Goal: Task Accomplishment & Management: Use online tool/utility

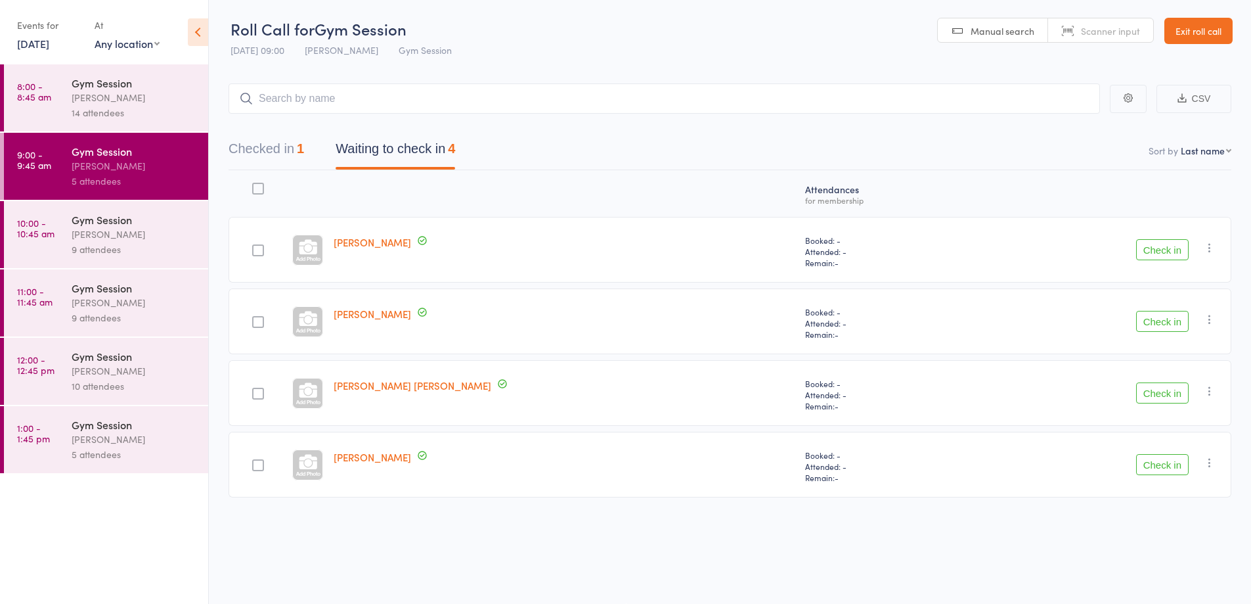
click at [1151, 246] on button "Check in" at bounding box center [1162, 249] width 53 height 21
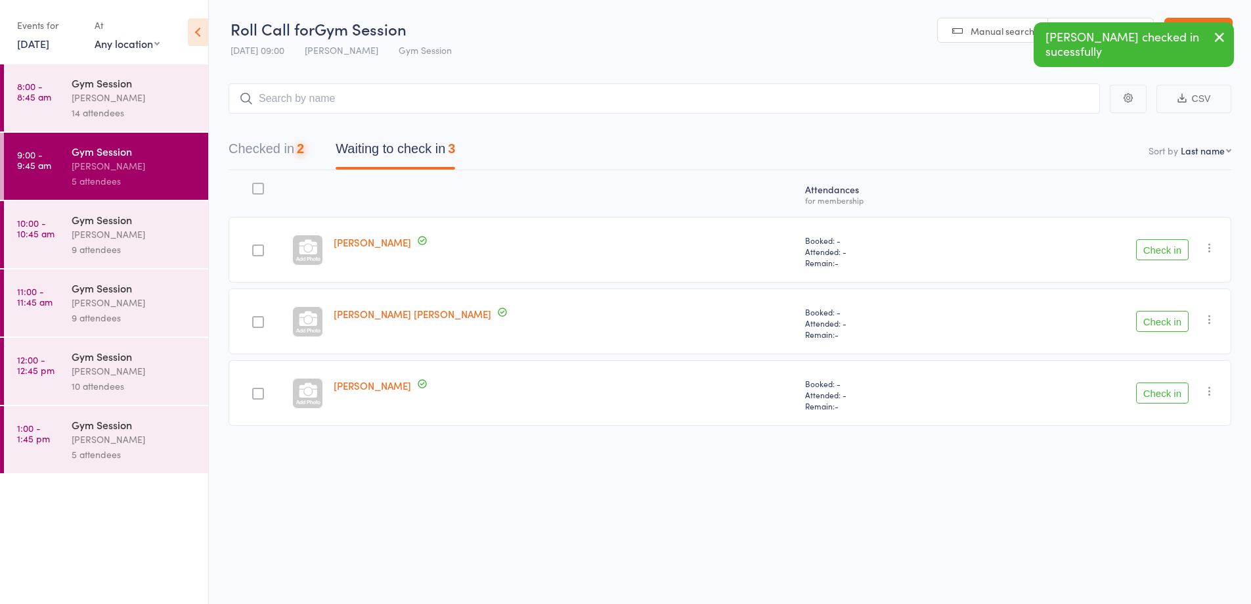
click at [1164, 252] on button "Check in" at bounding box center [1162, 249] width 53 height 21
click at [1178, 248] on button "Check in" at bounding box center [1162, 249] width 53 height 21
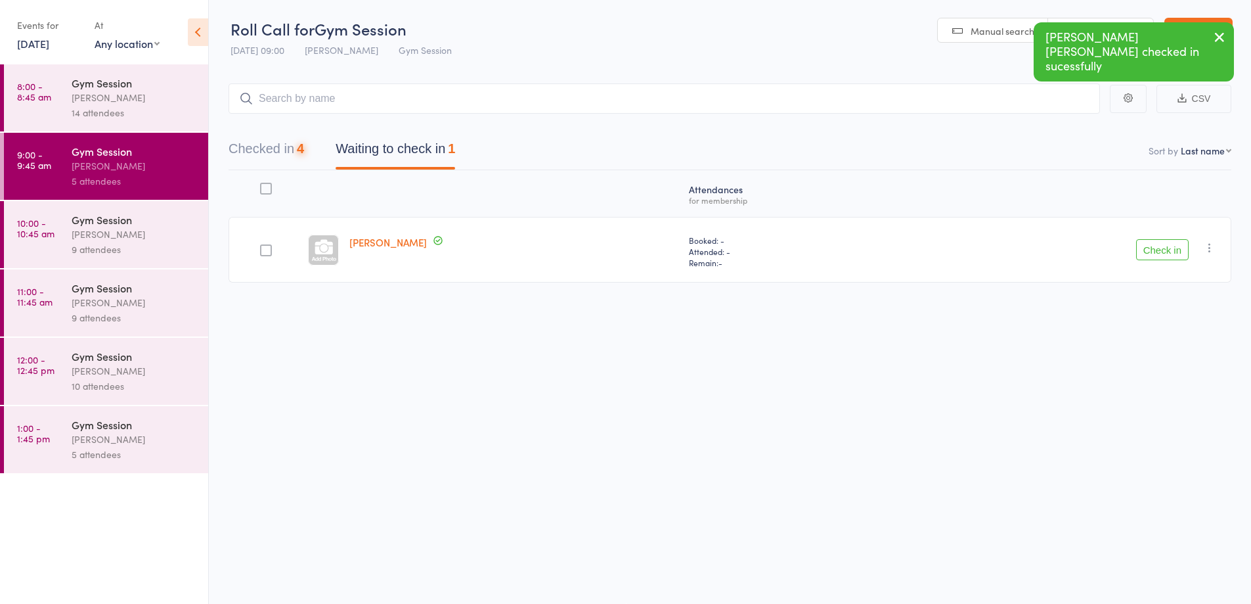
click at [1163, 247] on button "Check in" at bounding box center [1162, 249] width 53 height 21
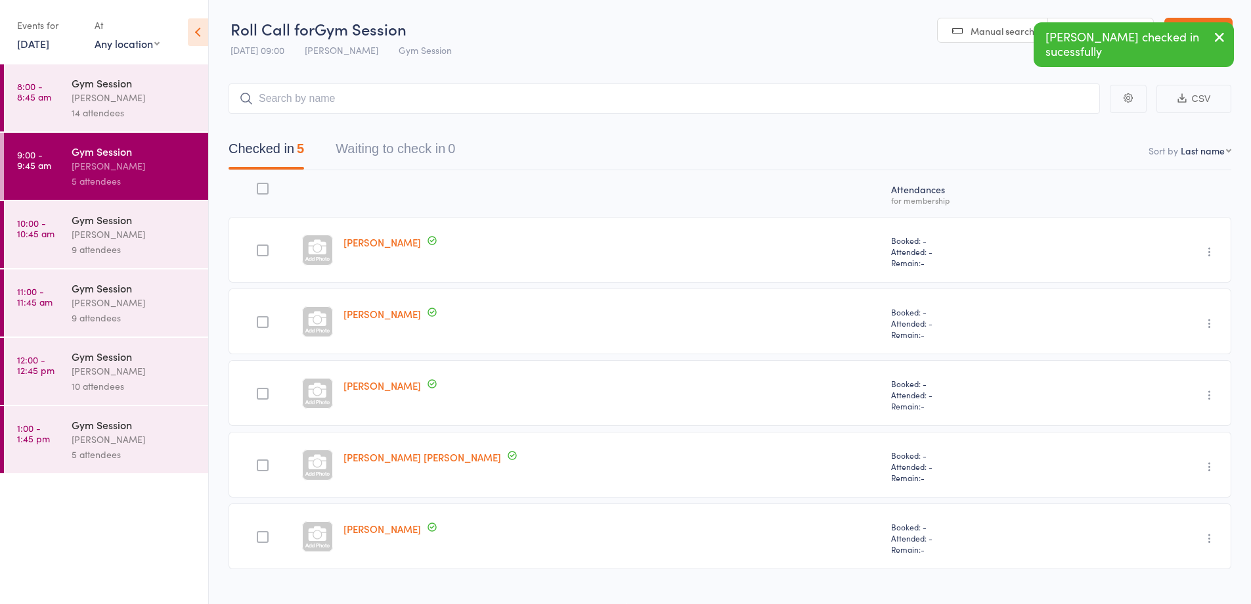
click at [168, 238] on div "[PERSON_NAME]" at bounding box center [134, 234] width 125 height 15
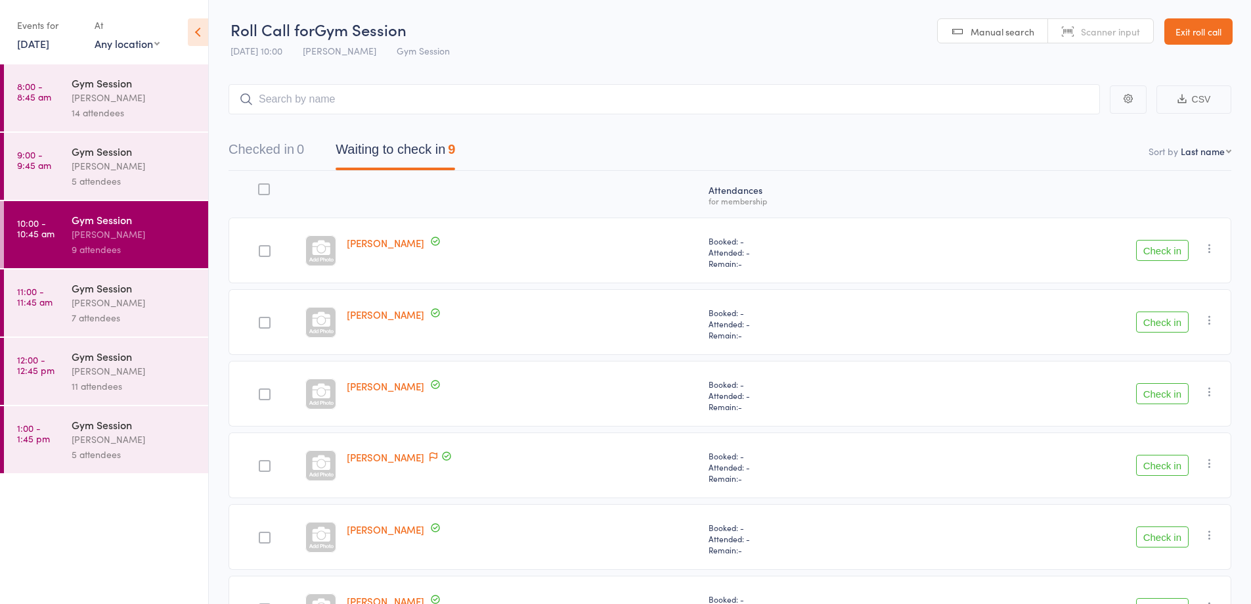
click at [1166, 403] on button "Check in" at bounding box center [1162, 393] width 53 height 21
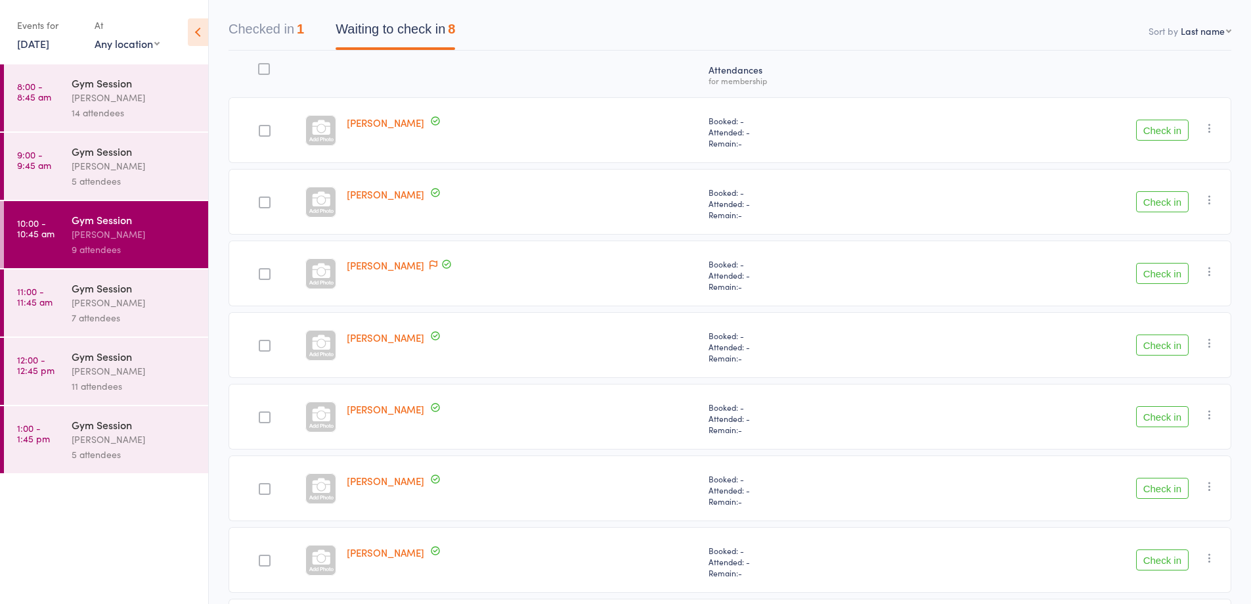
scroll to position [123, 0]
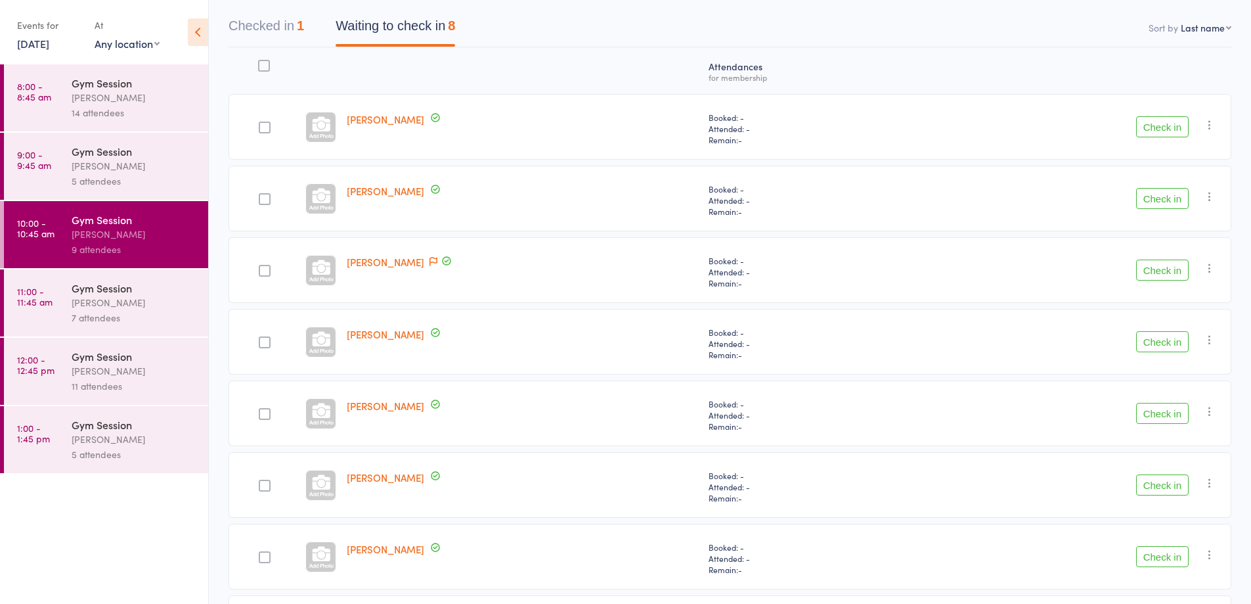
click at [1165, 208] on button "Check in" at bounding box center [1162, 198] width 53 height 21
click at [564, 510] on div "[PERSON_NAME]" at bounding box center [523, 485] width 362 height 66
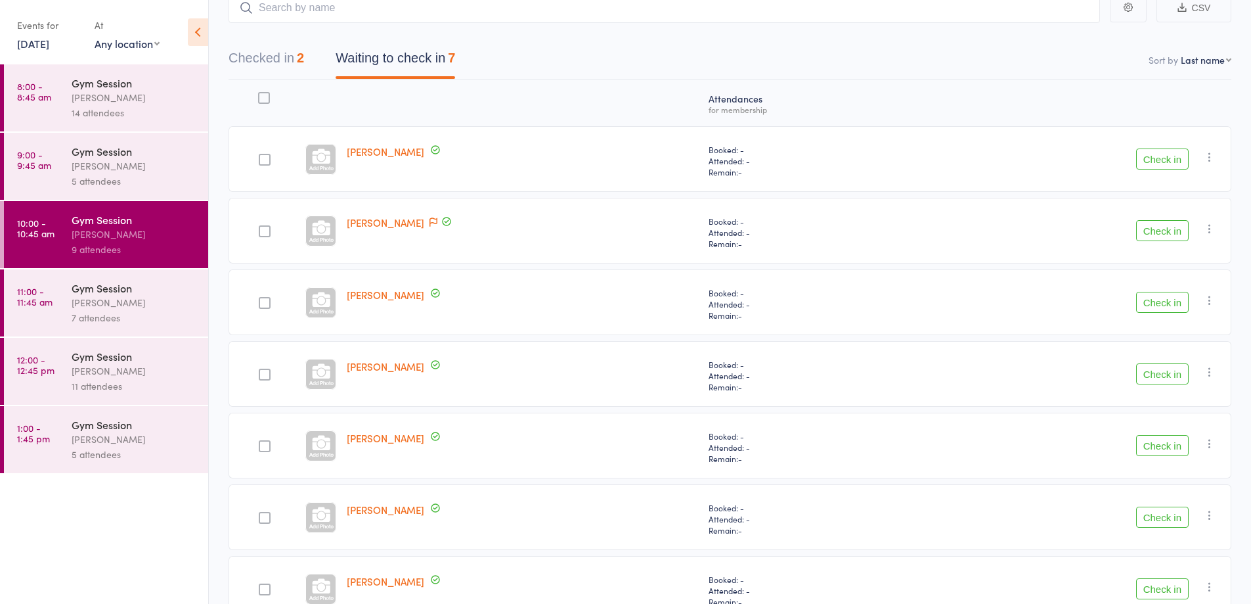
scroll to position [77, 0]
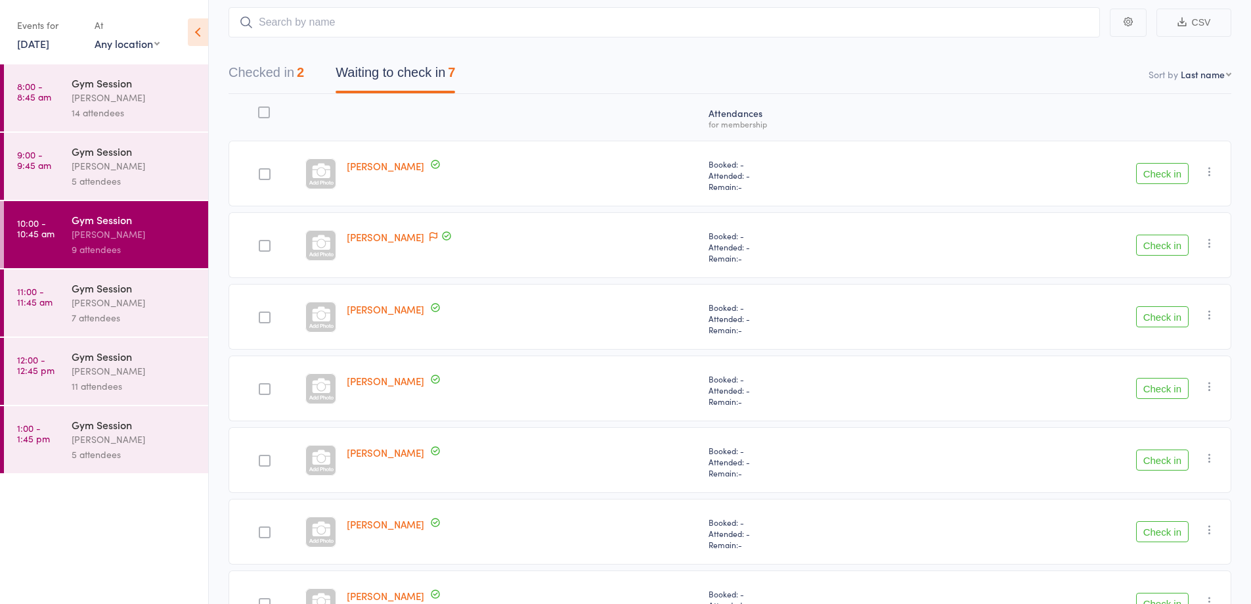
click at [294, 58] on button "Checked in 2" at bounding box center [267, 75] width 76 height 35
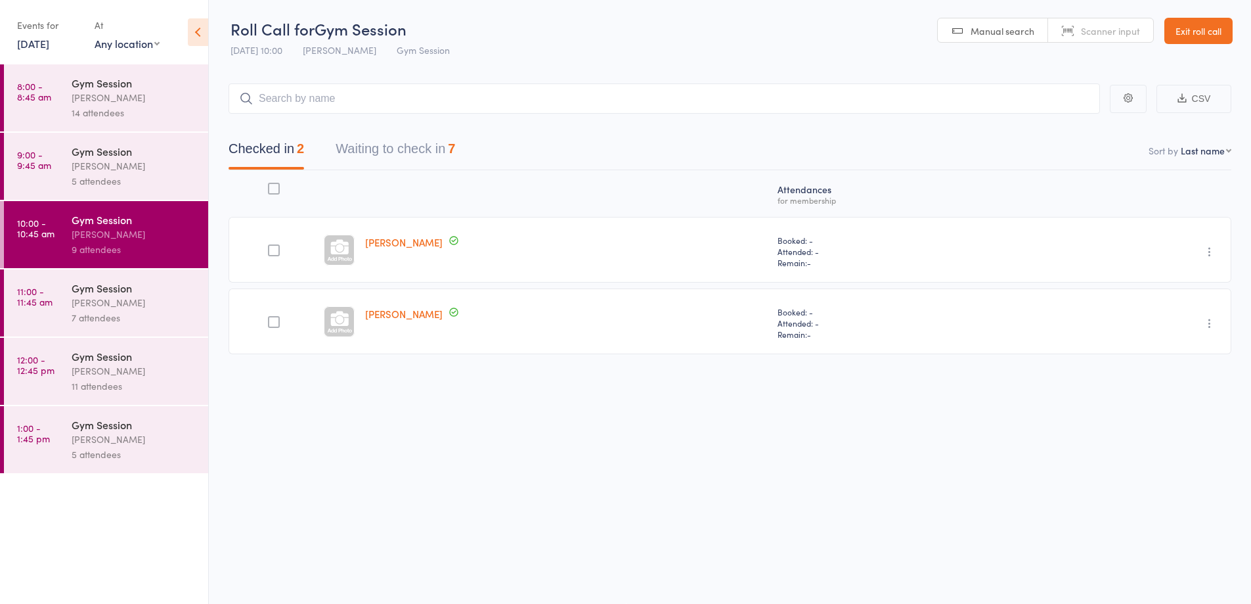
scroll to position [1, 0]
click at [449, 164] on button "Waiting to check in 7" at bounding box center [396, 152] width 120 height 35
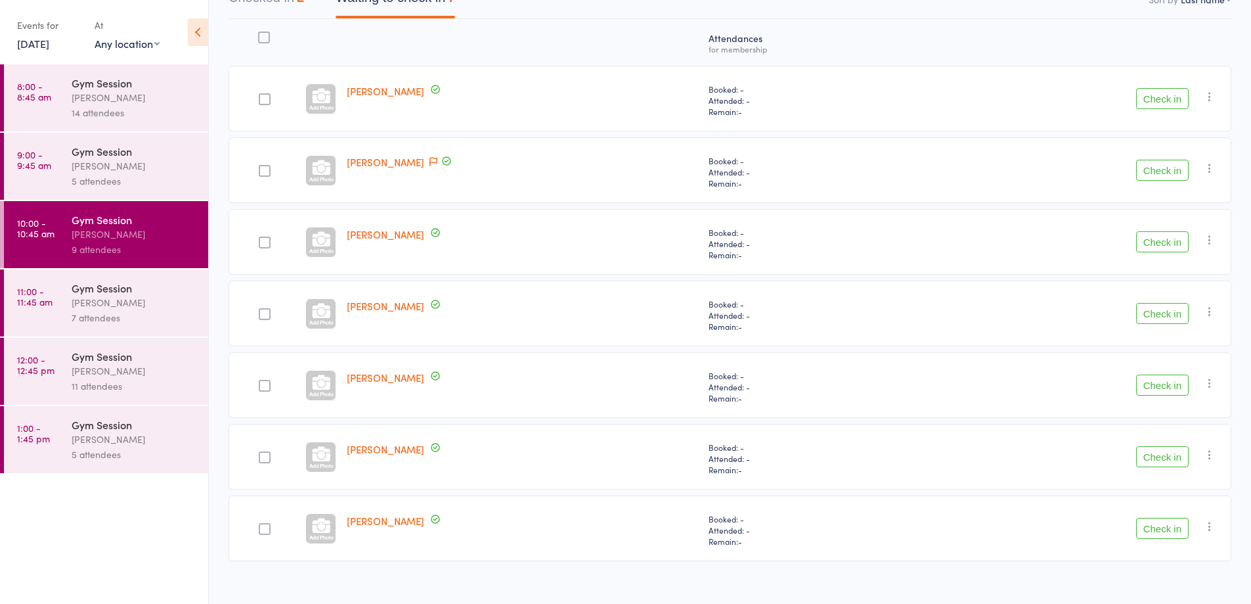
scroll to position [167, 0]
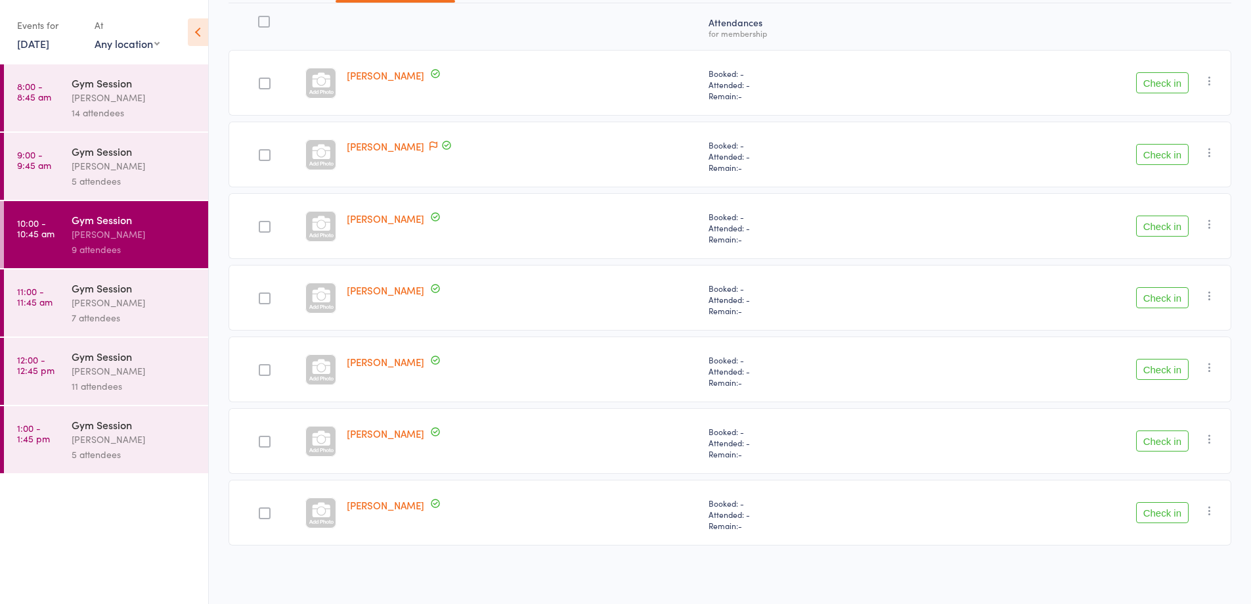
click at [1161, 516] on button "Check in" at bounding box center [1162, 512] width 53 height 21
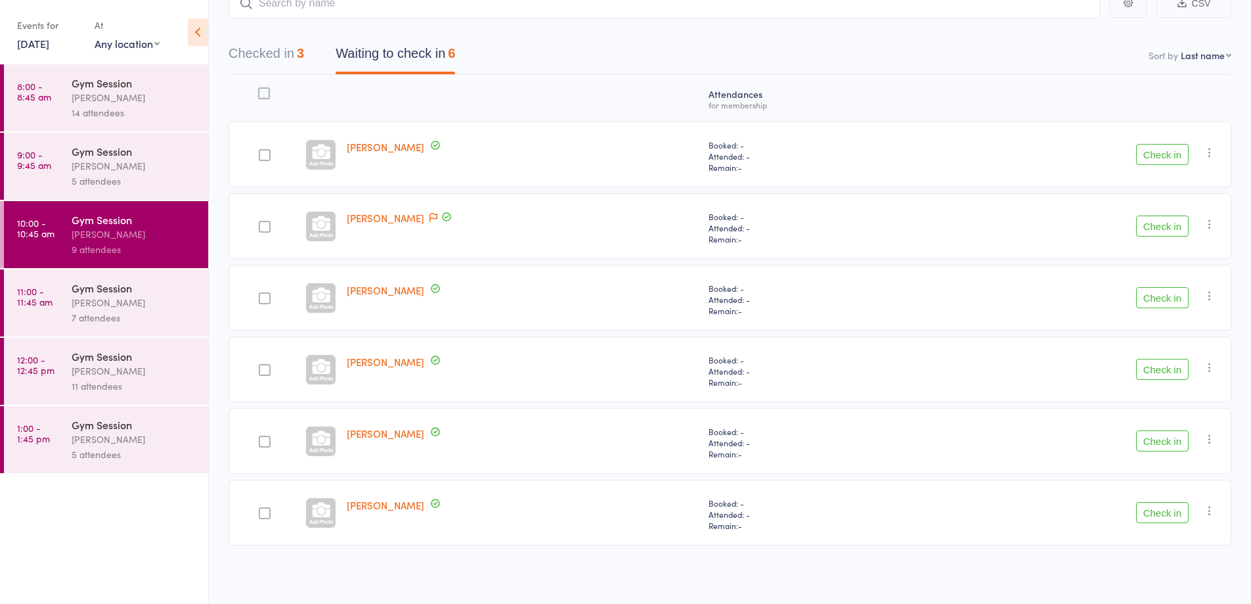
click at [1158, 516] on button "Check in" at bounding box center [1162, 512] width 53 height 21
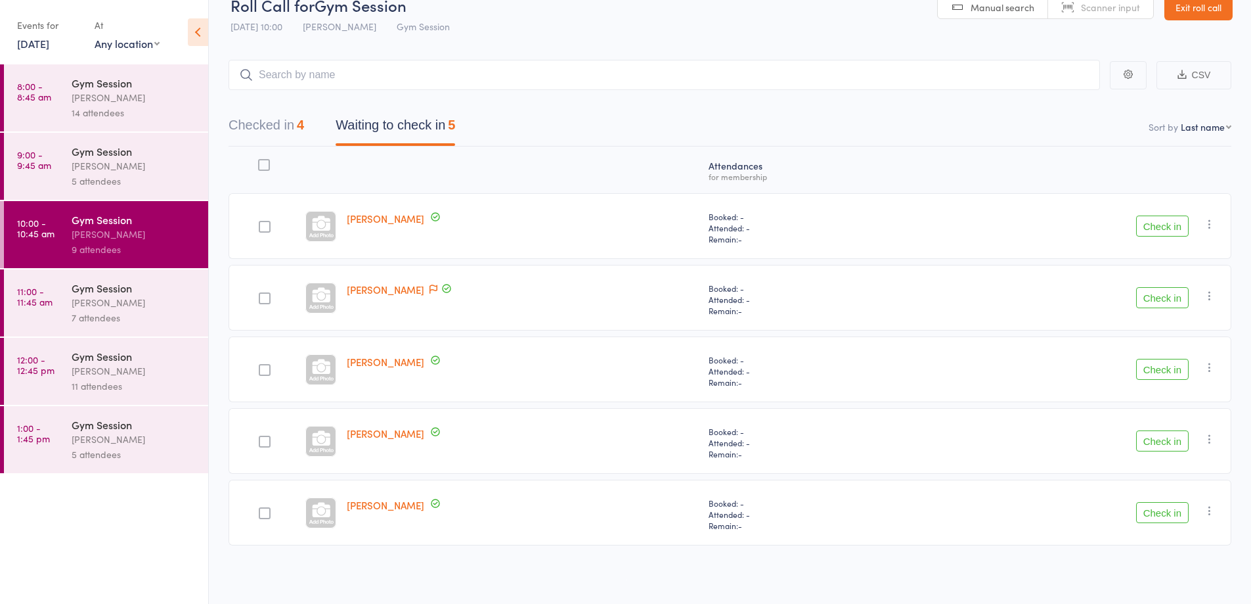
click at [1164, 303] on button "Check in" at bounding box center [1162, 297] width 53 height 21
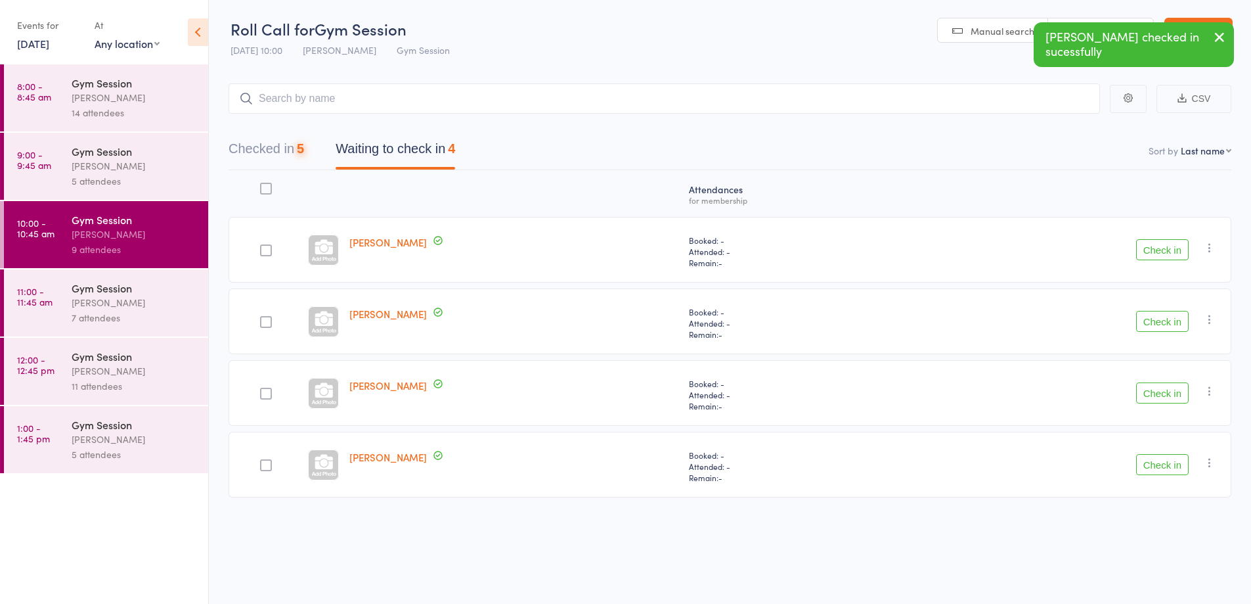
scroll to position [1, 0]
click at [1158, 321] on button "Check in" at bounding box center [1162, 321] width 53 height 21
click at [1162, 403] on button "Check in" at bounding box center [1162, 392] width 53 height 21
click at [1161, 322] on button "Check in" at bounding box center [1162, 321] width 53 height 21
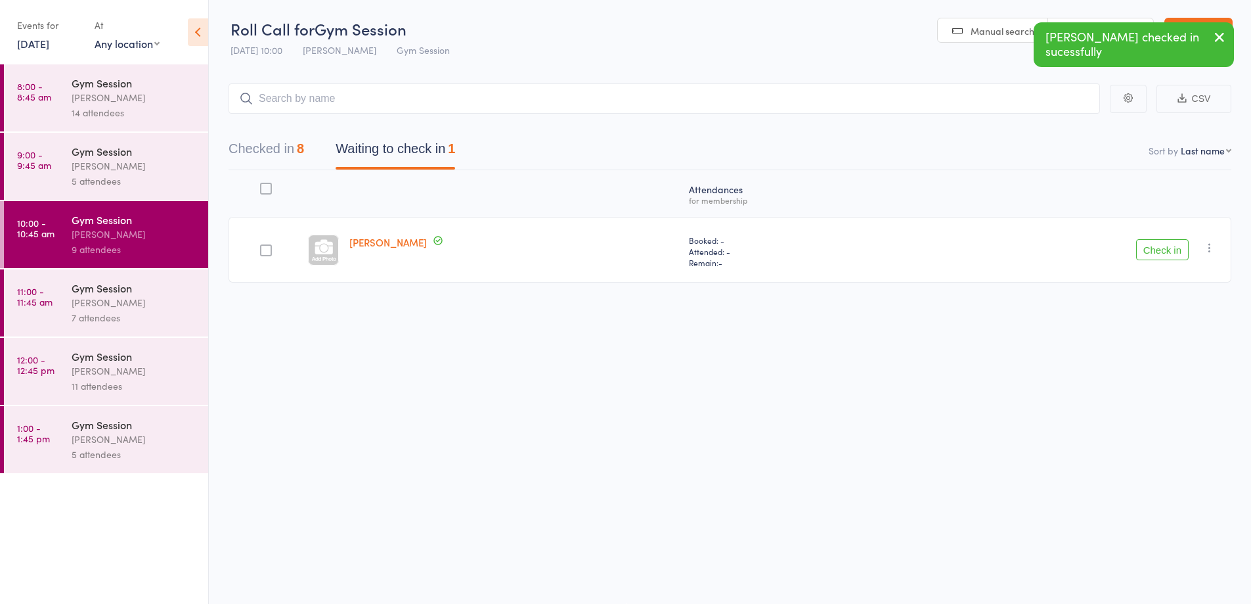
click at [1212, 246] on icon "button" at bounding box center [1209, 247] width 13 height 13
click at [1172, 383] on li "Mark absent" at bounding box center [1163, 379] width 108 height 18
click at [150, 304] on div "[PERSON_NAME]" at bounding box center [134, 302] width 125 height 15
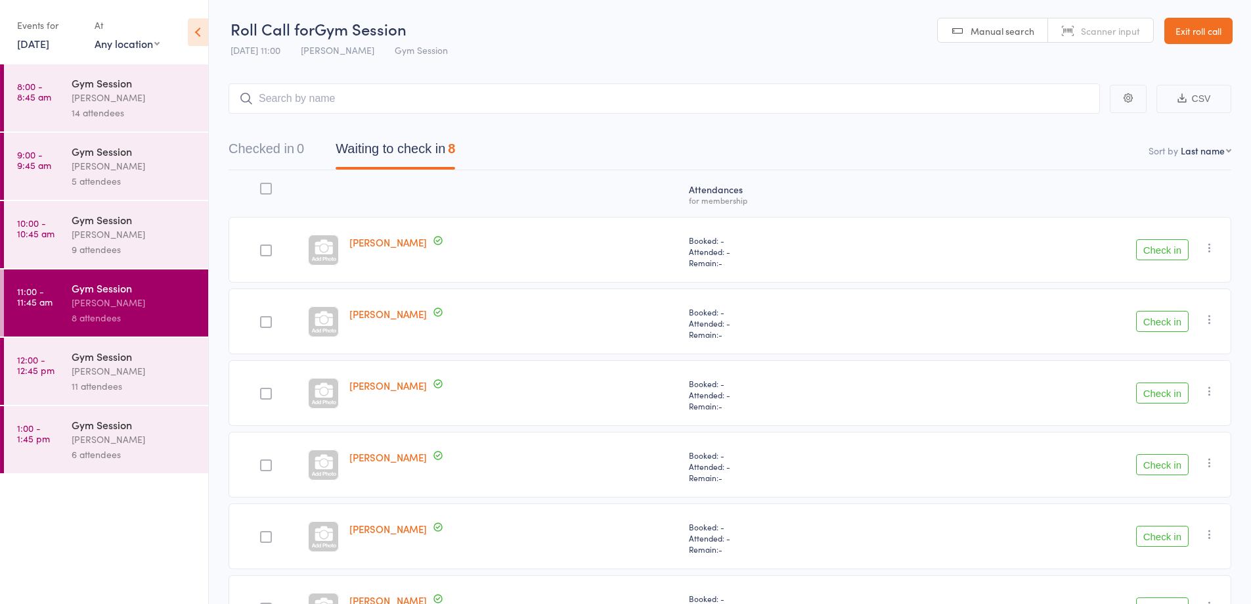
click at [143, 232] on div "[PERSON_NAME]" at bounding box center [134, 234] width 125 height 15
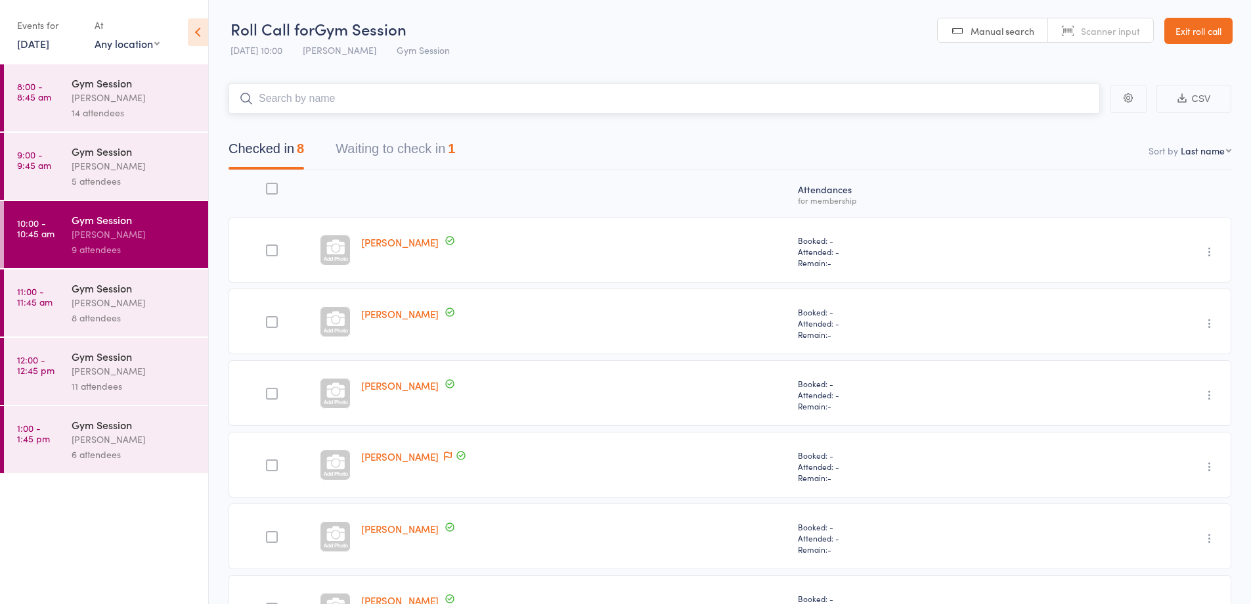
click at [420, 160] on button "Waiting to check in 1" at bounding box center [396, 152] width 120 height 35
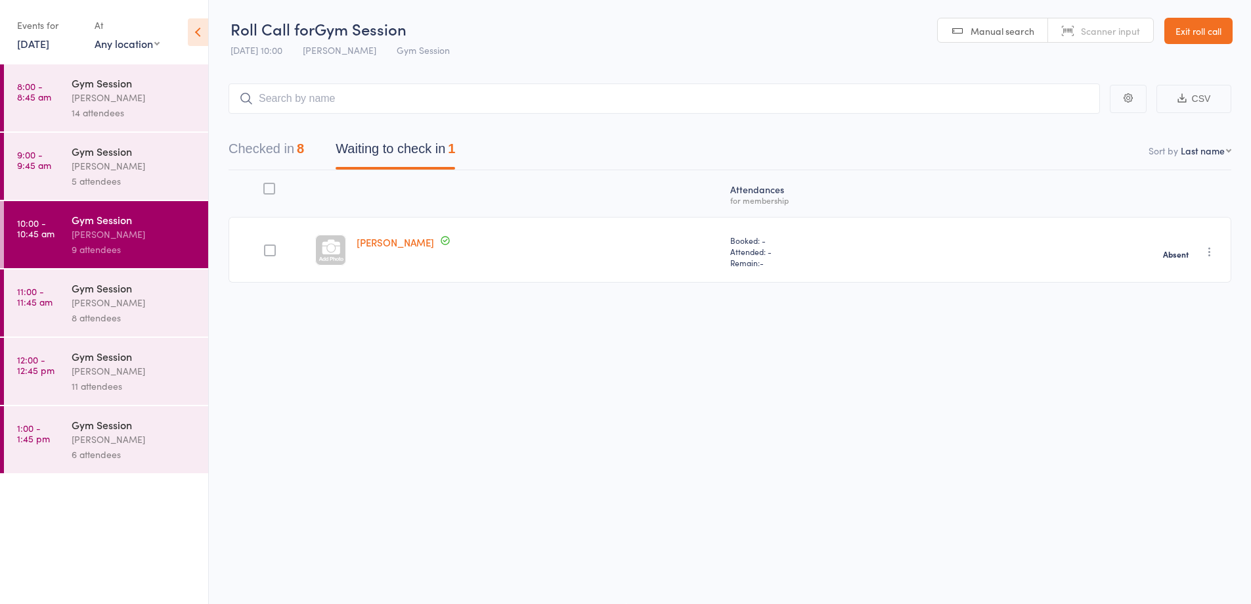
click at [1209, 250] on icon "button" at bounding box center [1209, 251] width 13 height 13
click at [1163, 279] on li "Check in" at bounding box center [1163, 277] width 108 height 16
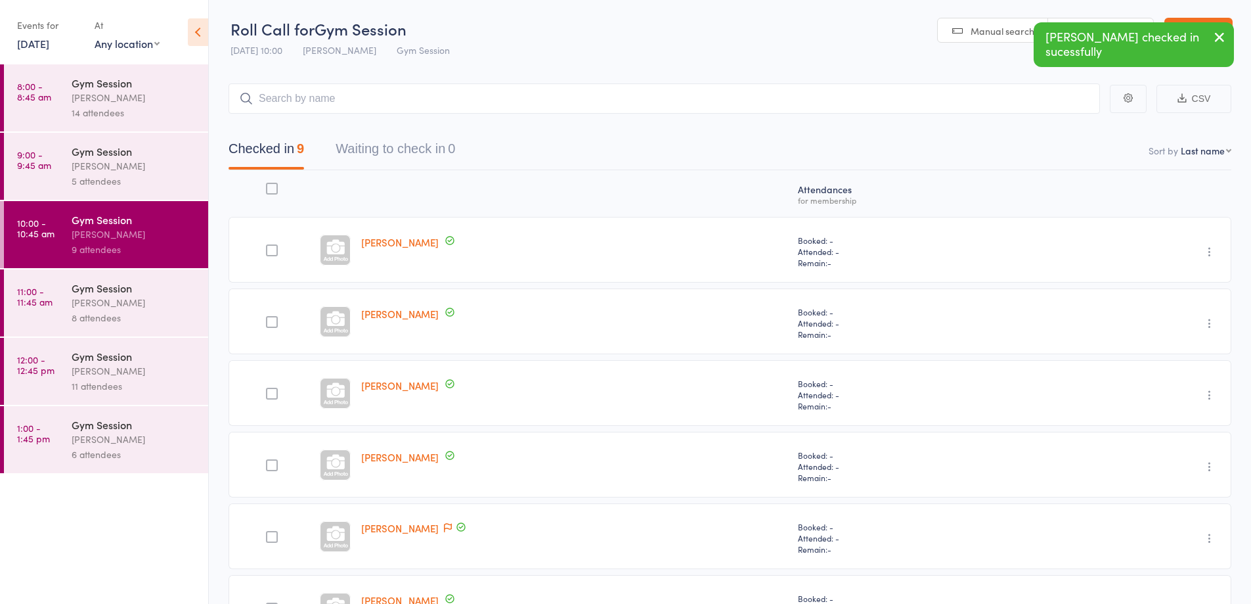
click at [167, 311] on div "8 attendees" at bounding box center [134, 317] width 125 height 15
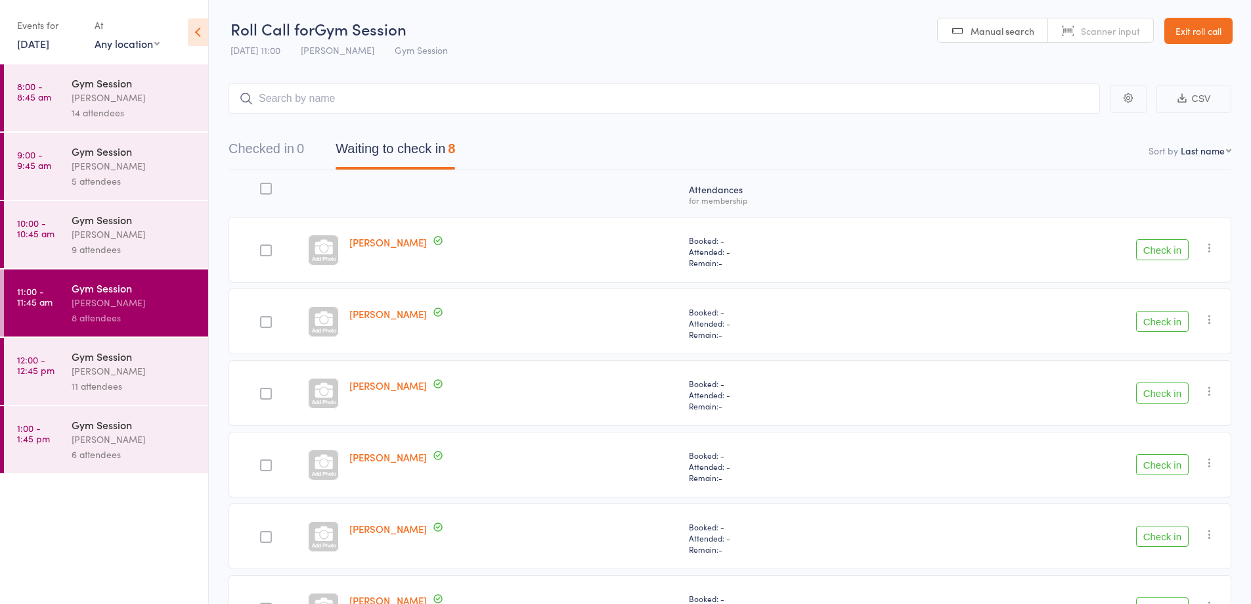
click at [159, 242] on div "9 attendees" at bounding box center [134, 249] width 125 height 15
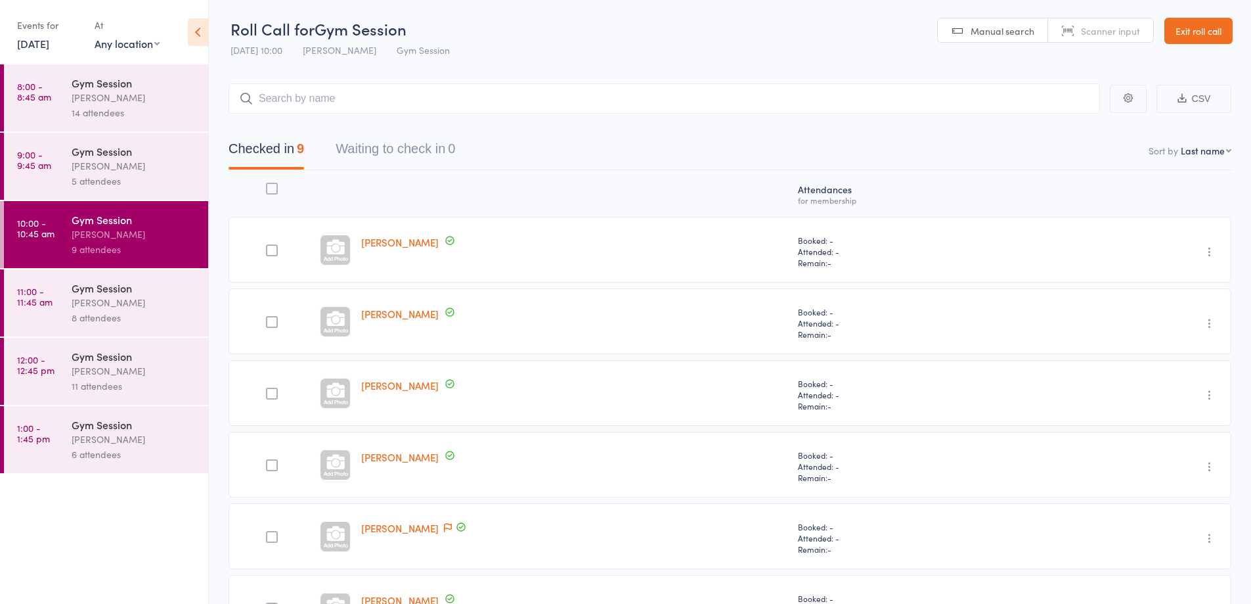
click at [176, 296] on div "[PERSON_NAME]" at bounding box center [134, 302] width 125 height 15
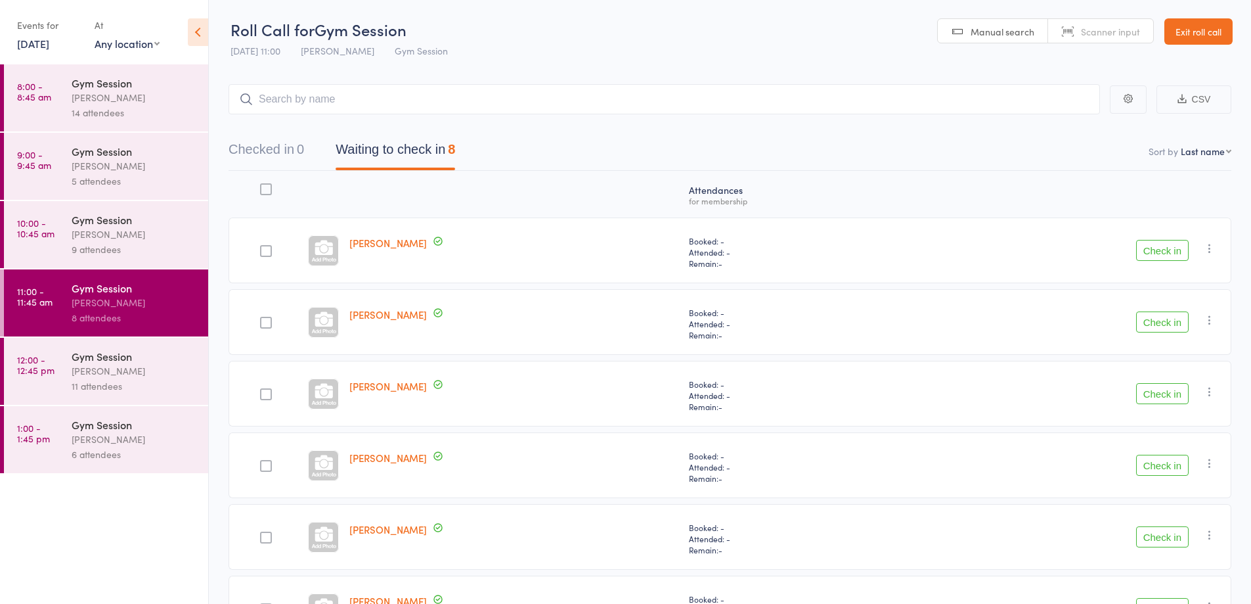
click at [1157, 249] on button "Check in" at bounding box center [1162, 250] width 53 height 21
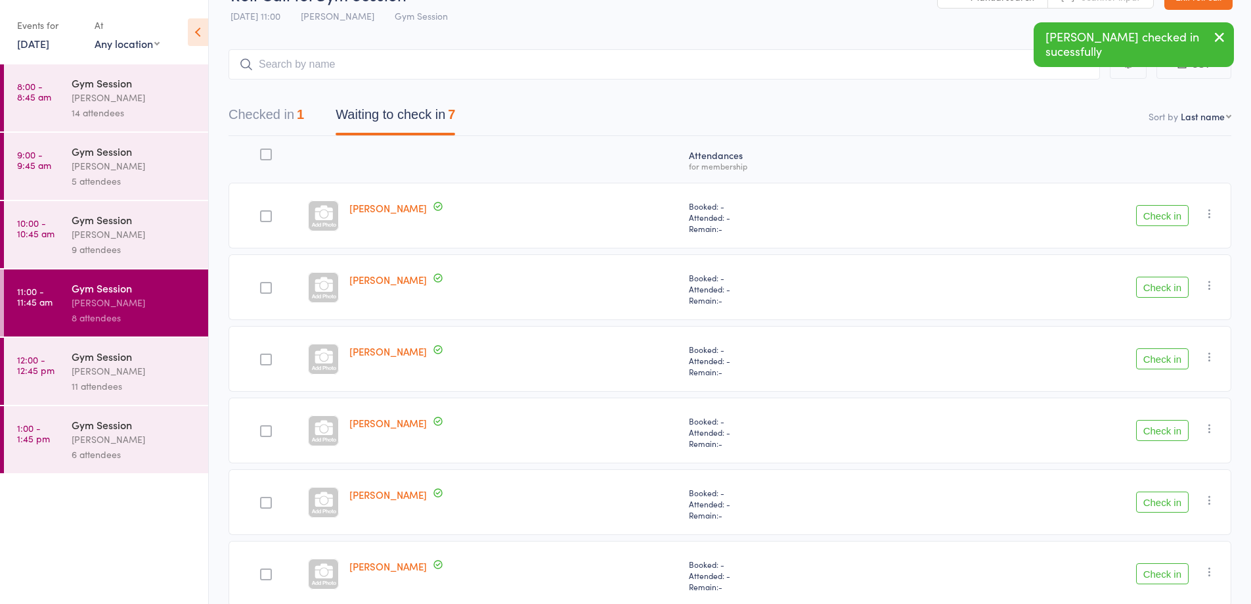
scroll to position [167, 0]
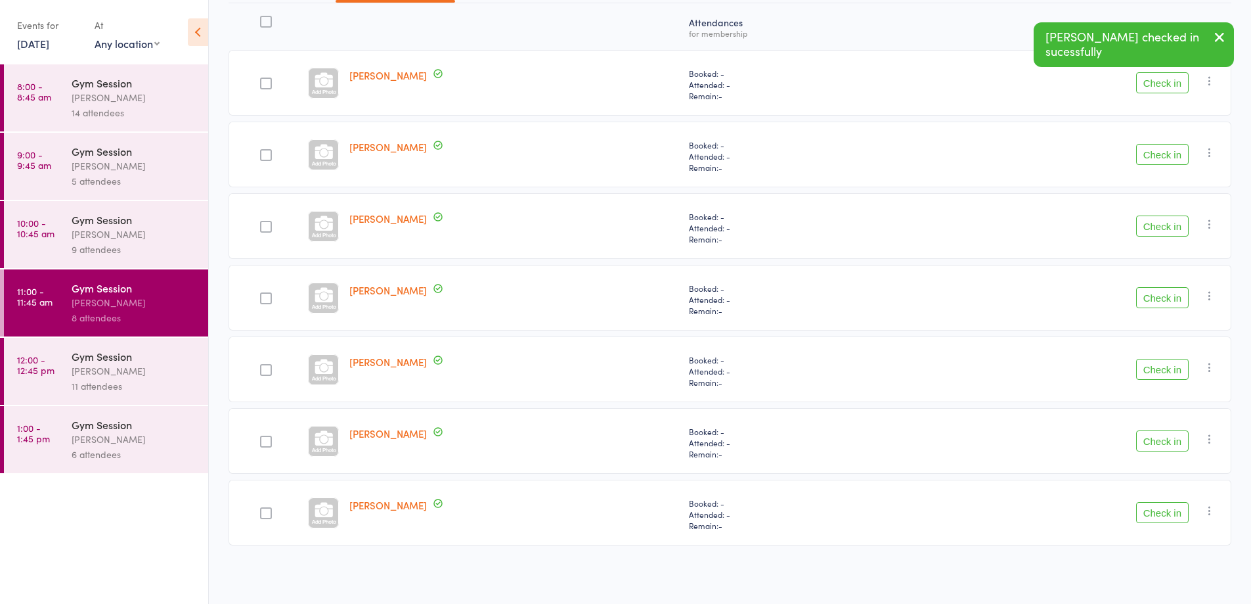
click at [1155, 370] on button "Check in" at bounding box center [1162, 369] width 53 height 21
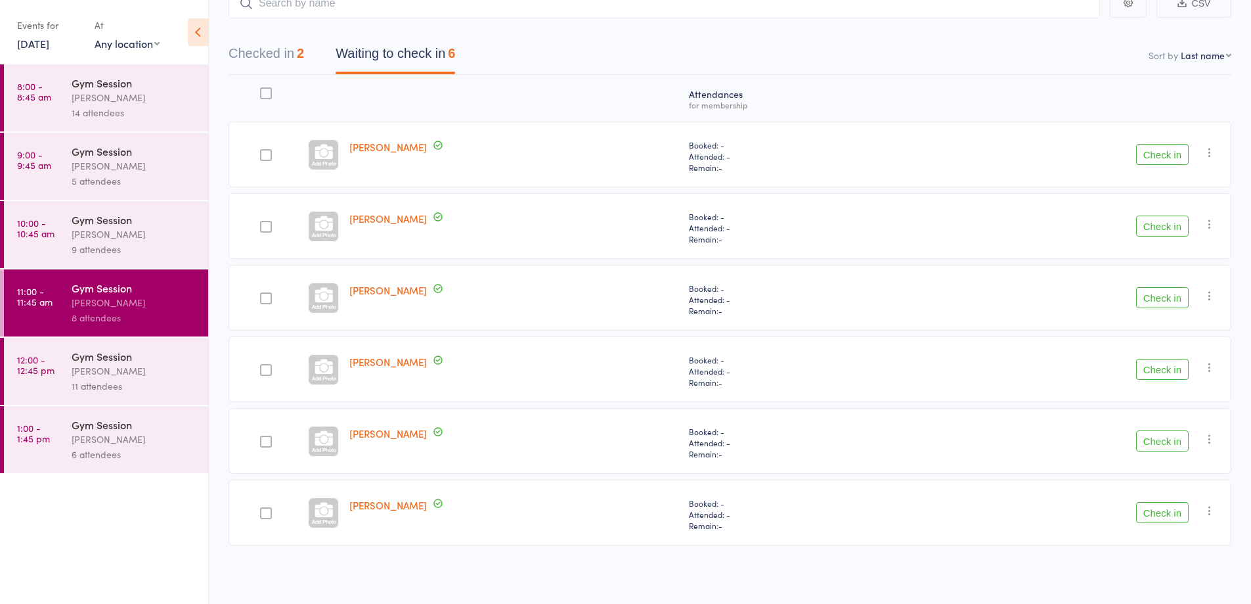
click at [1172, 370] on button "Check in" at bounding box center [1162, 369] width 53 height 21
drag, startPoint x: 1172, startPoint y: 370, endPoint x: 1165, endPoint y: 368, distance: 7.5
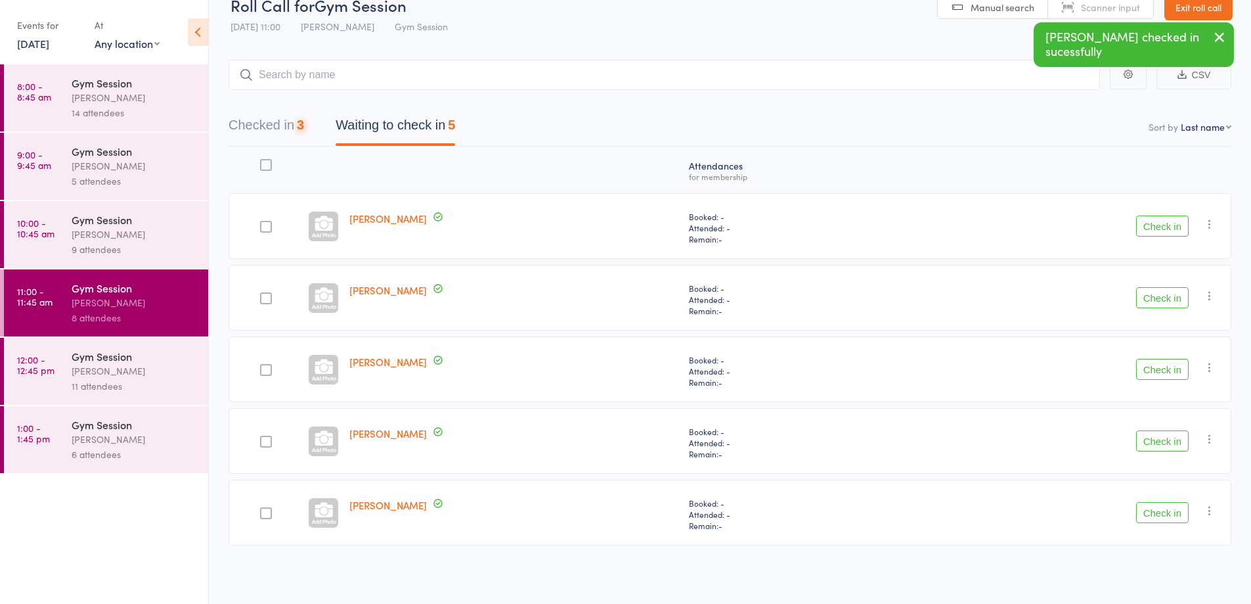
scroll to position [24, 0]
drag, startPoint x: 1165, startPoint y: 368, endPoint x: 1020, endPoint y: 456, distance: 169.4
click at [1025, 462] on div "Check in Check in Send message Add Note Add Task Add Flag Remove [PERSON_NAME] …" at bounding box center [1068, 441] width 325 height 66
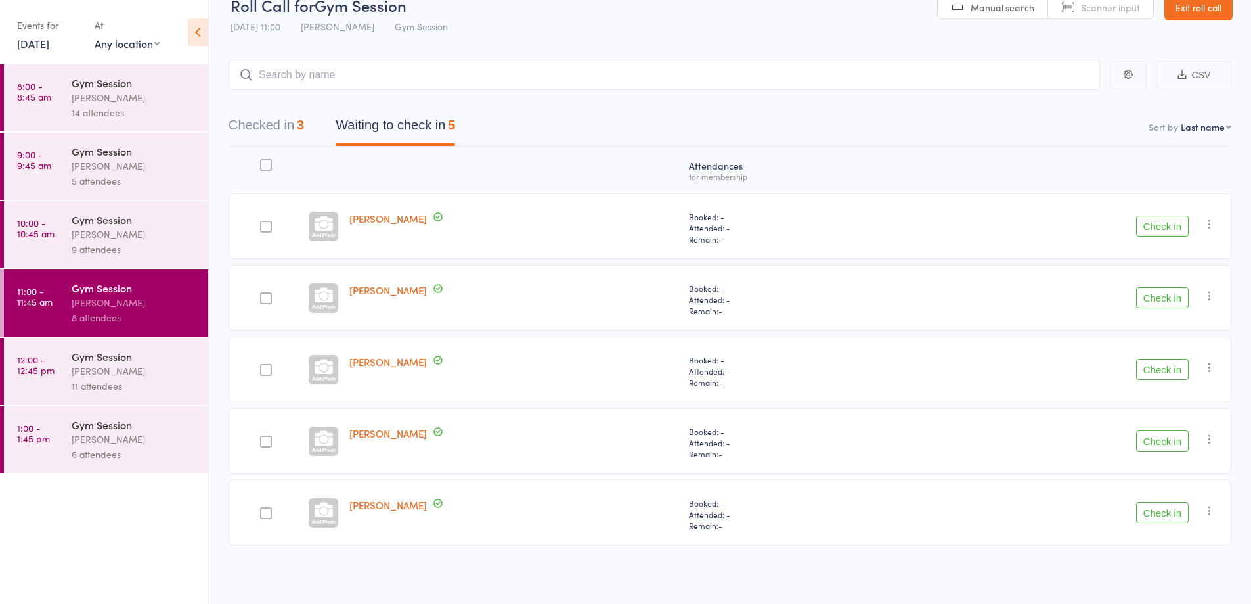
click at [1171, 443] on button "Check in" at bounding box center [1162, 440] width 53 height 21
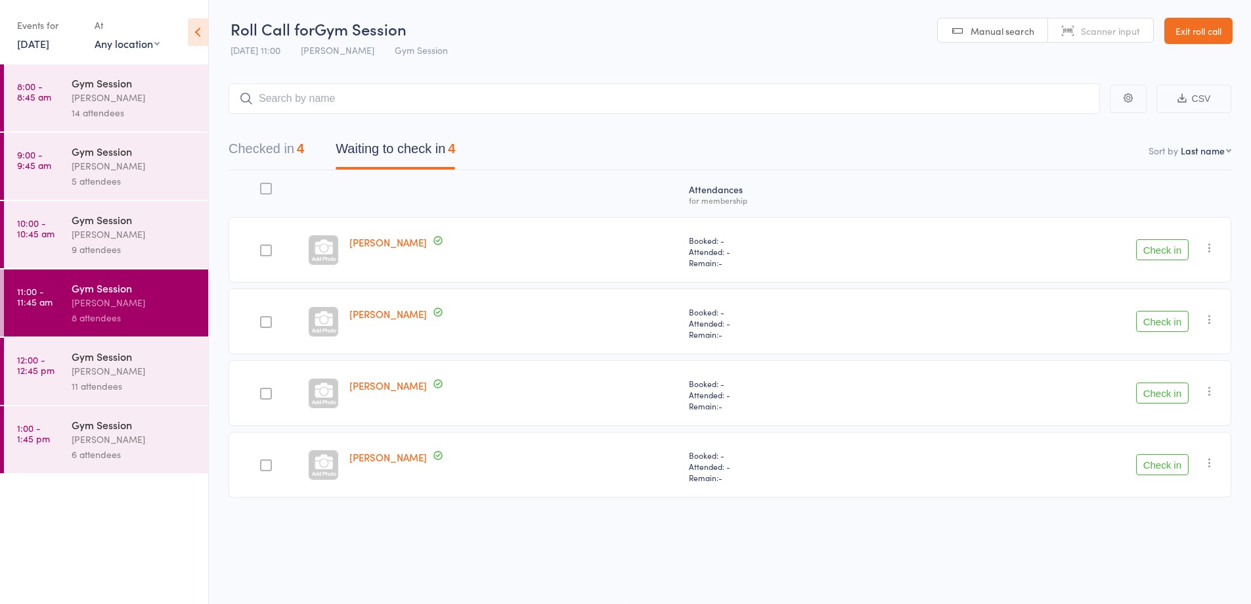
click at [1163, 248] on button "Check in" at bounding box center [1162, 249] width 53 height 21
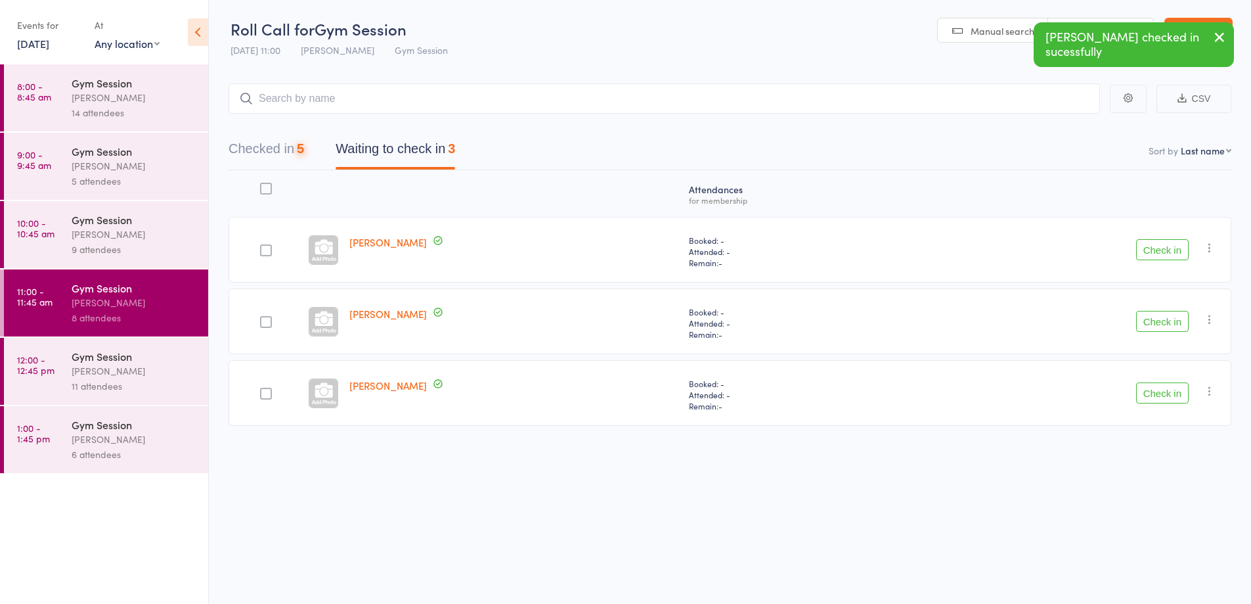
click at [1158, 255] on button "Check in" at bounding box center [1162, 249] width 53 height 21
click at [1159, 324] on button "Check in" at bounding box center [1162, 321] width 53 height 21
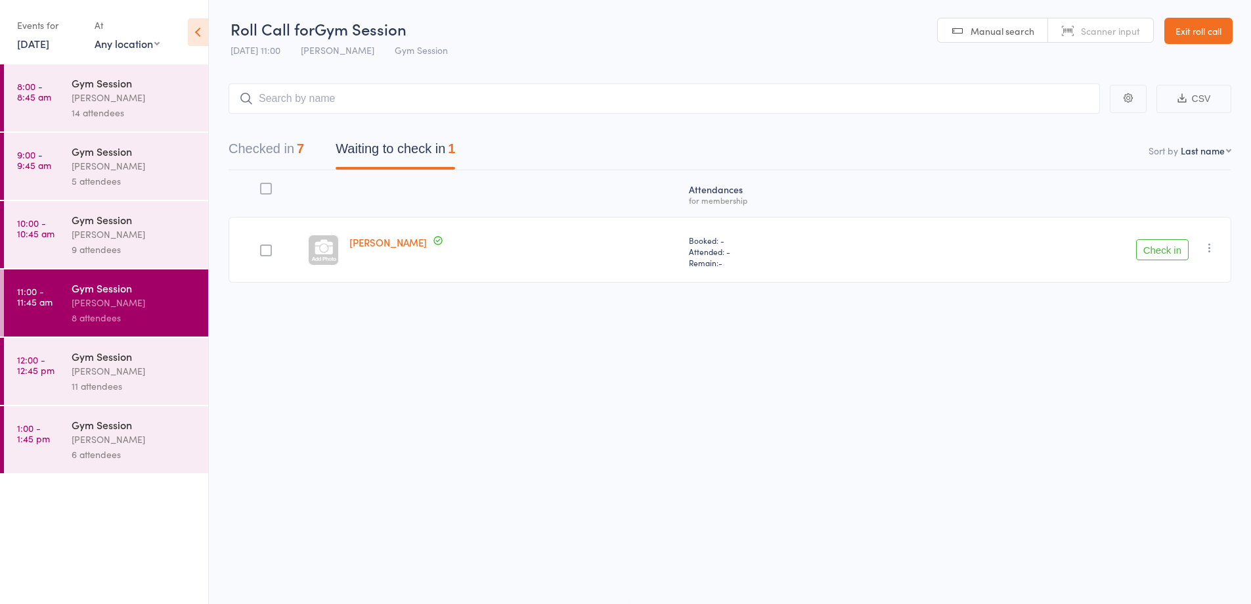
click at [70, 378] on link "12:00 - 12:45 pm Gym Session [PERSON_NAME] 11 attendees" at bounding box center [106, 371] width 204 height 67
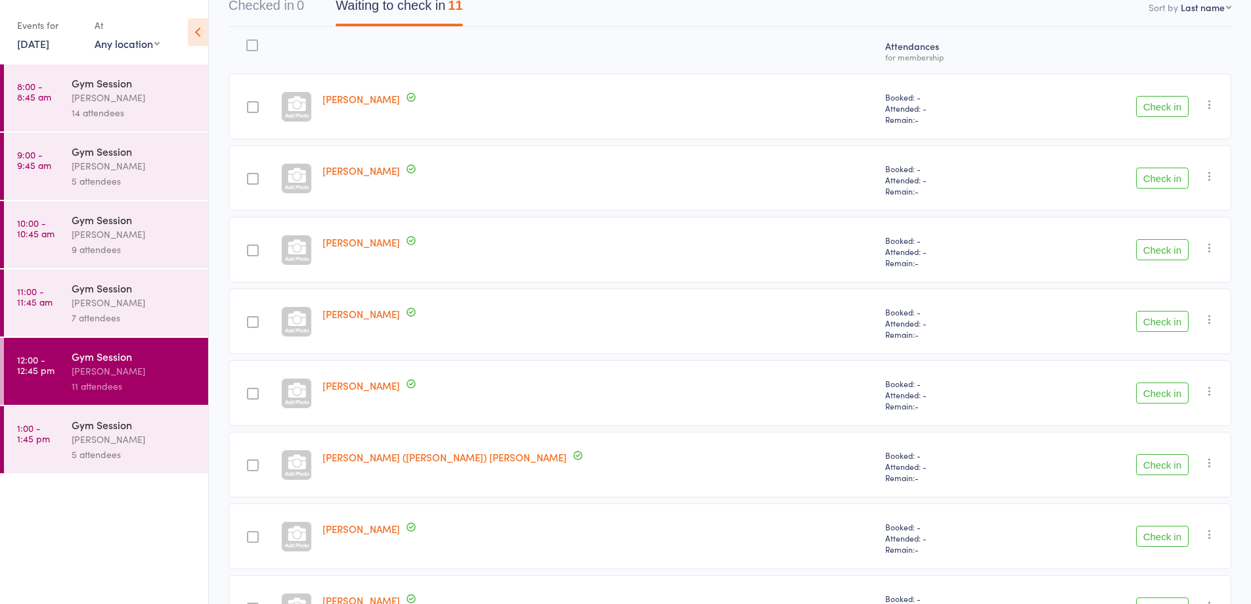
scroll to position [143, 0]
click at [143, 301] on div "[PERSON_NAME]" at bounding box center [134, 302] width 125 height 15
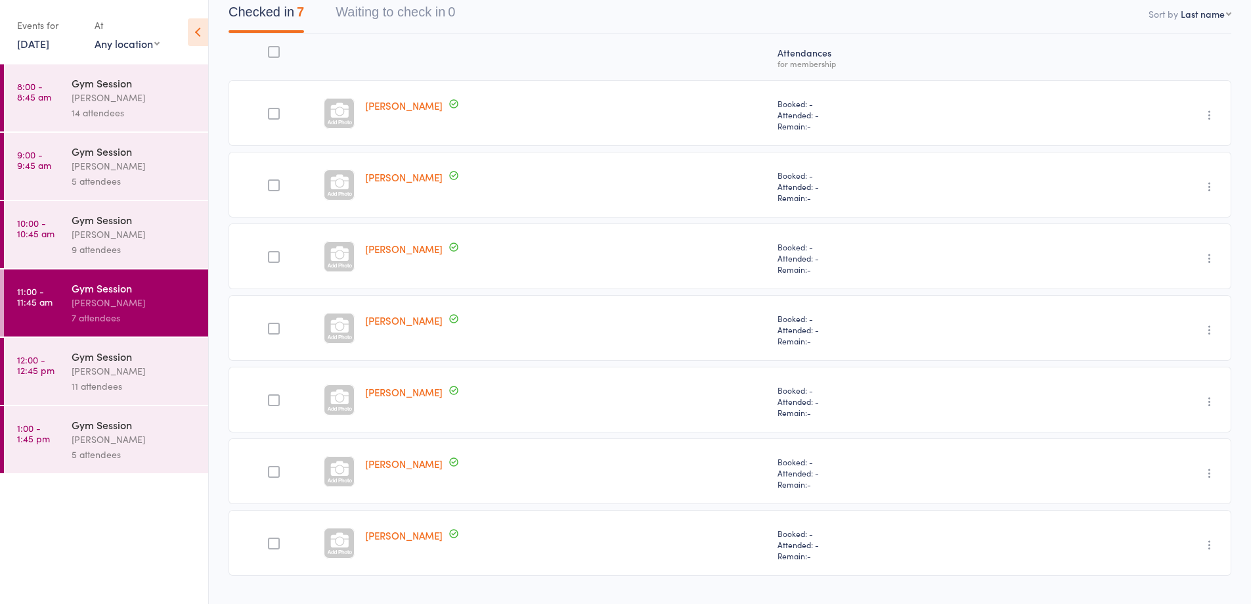
scroll to position [167, 0]
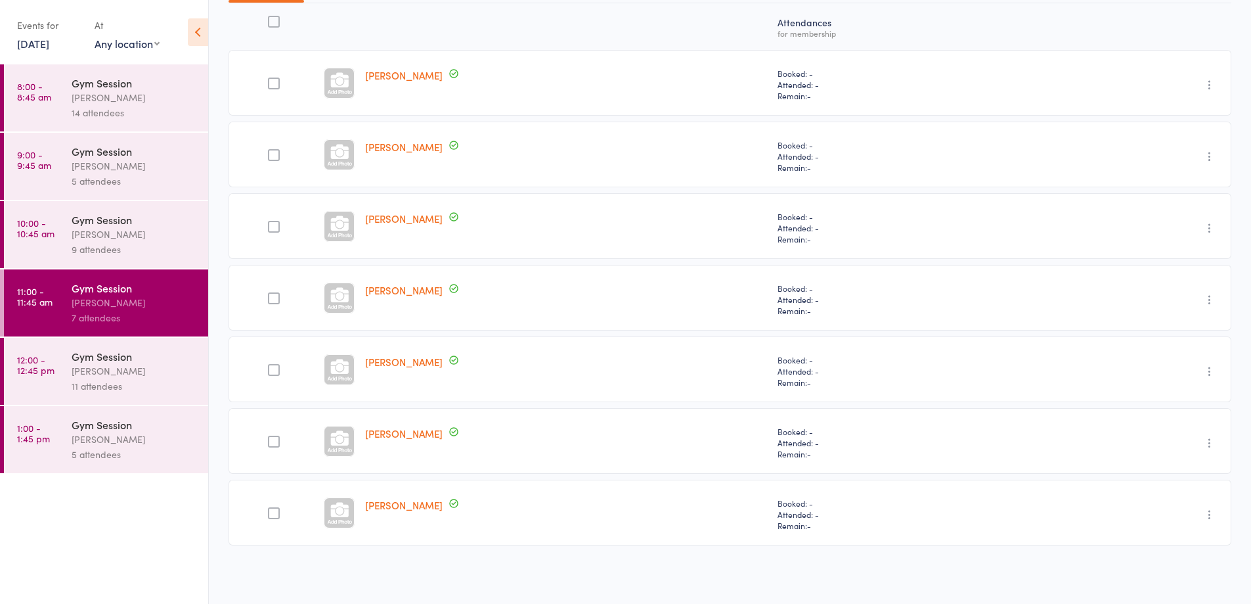
click at [113, 388] on div "11 attendees" at bounding box center [134, 385] width 125 height 15
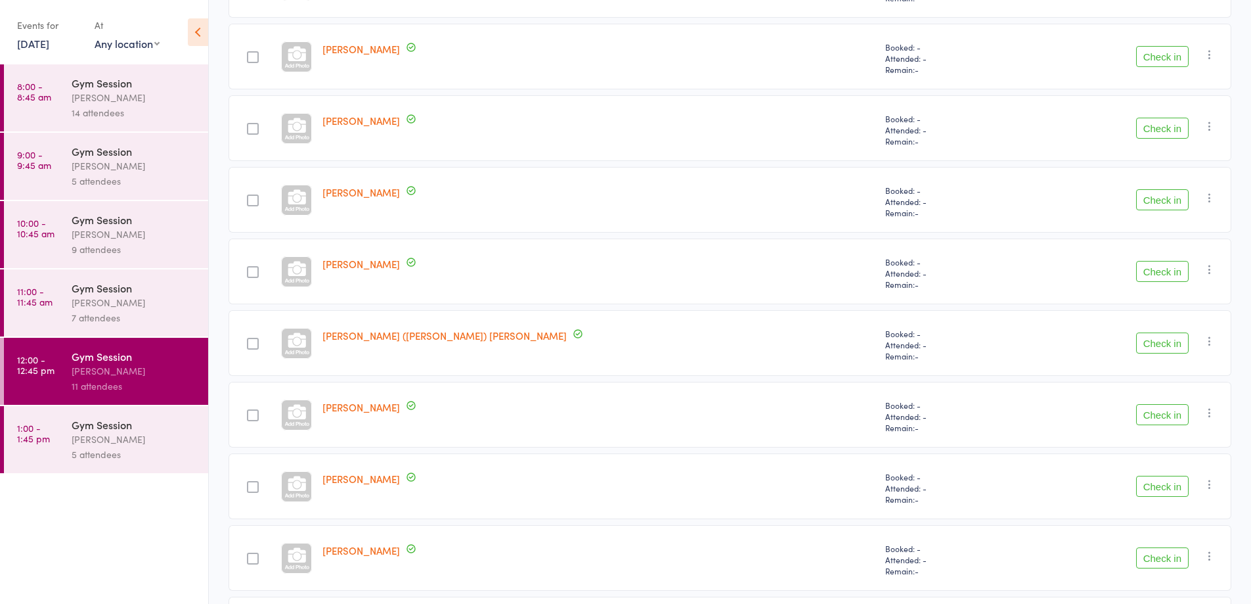
scroll to position [227, 0]
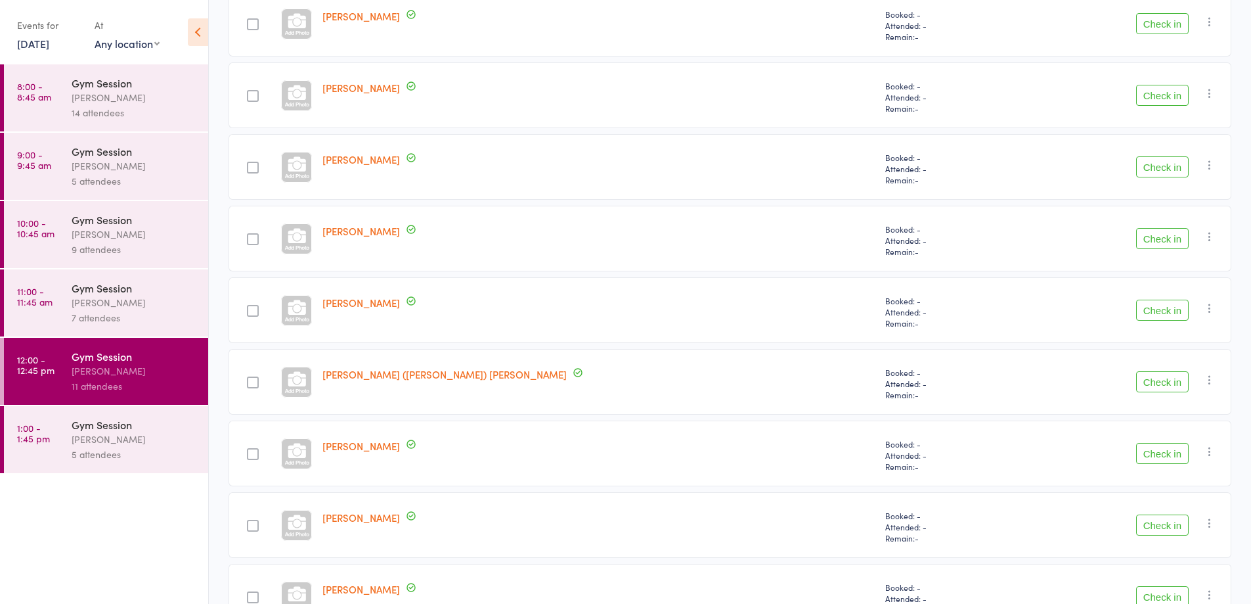
click at [1166, 171] on button "Check in" at bounding box center [1162, 166] width 53 height 21
click at [259, 246] on label at bounding box center [253, 240] width 12 height 14
click at [250, 235] on input "checkbox" at bounding box center [250, 235] width 0 height 0
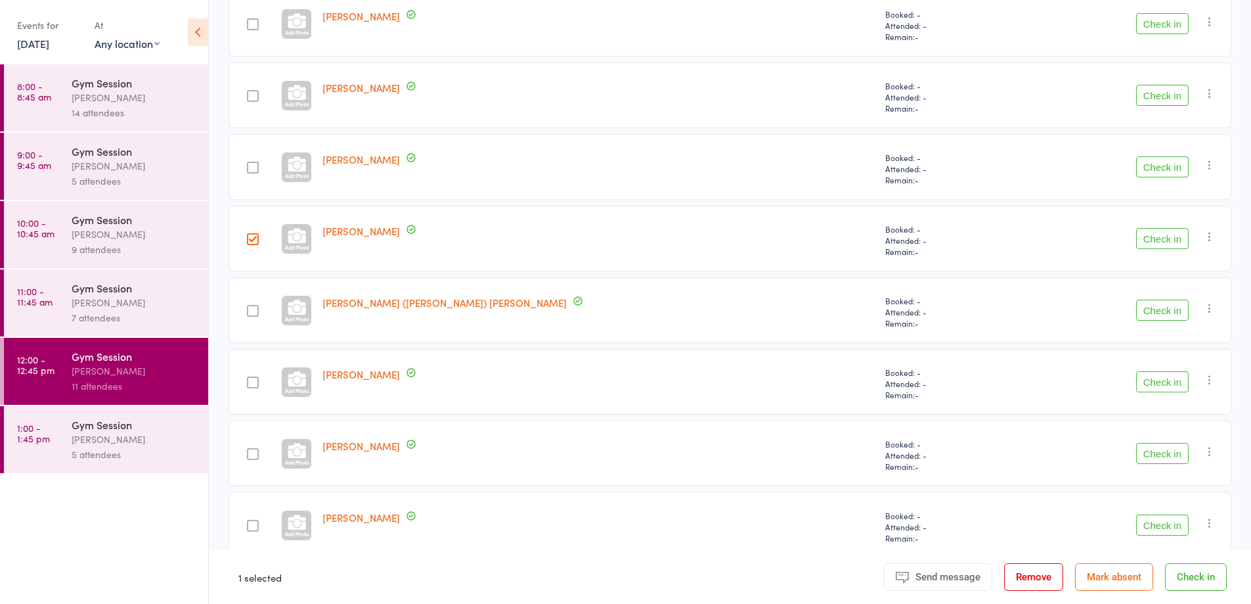
click at [1165, 236] on button "Check in" at bounding box center [1162, 238] width 53 height 21
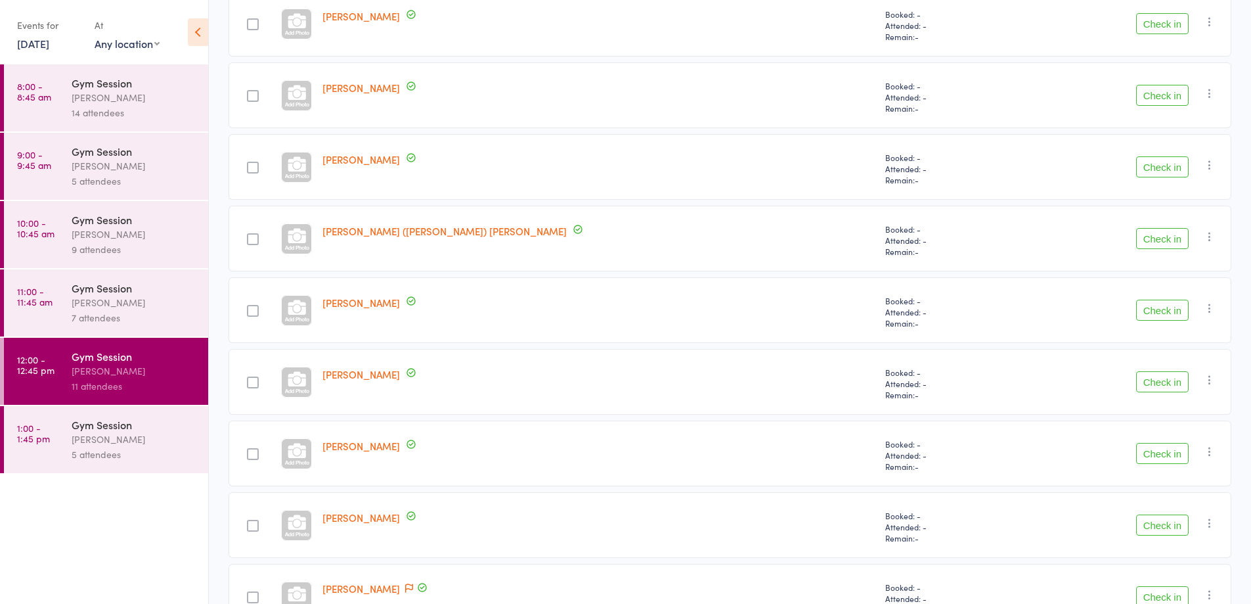
click at [1164, 384] on button "Check in" at bounding box center [1162, 381] width 53 height 21
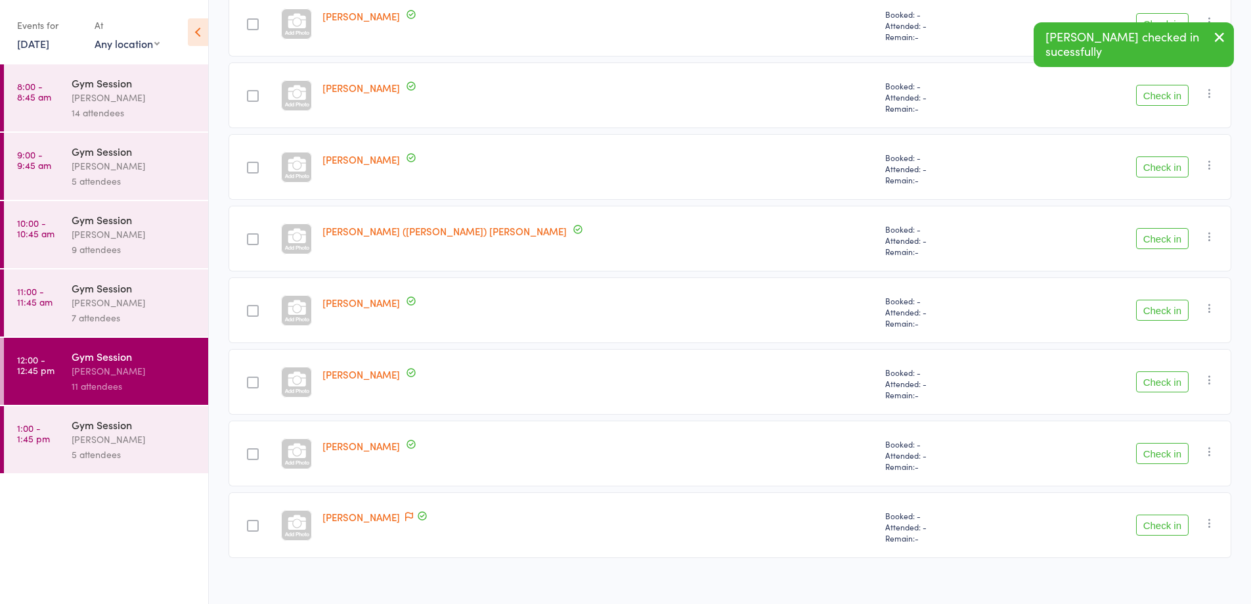
click at [1171, 311] on button "Check in" at bounding box center [1162, 310] width 53 height 21
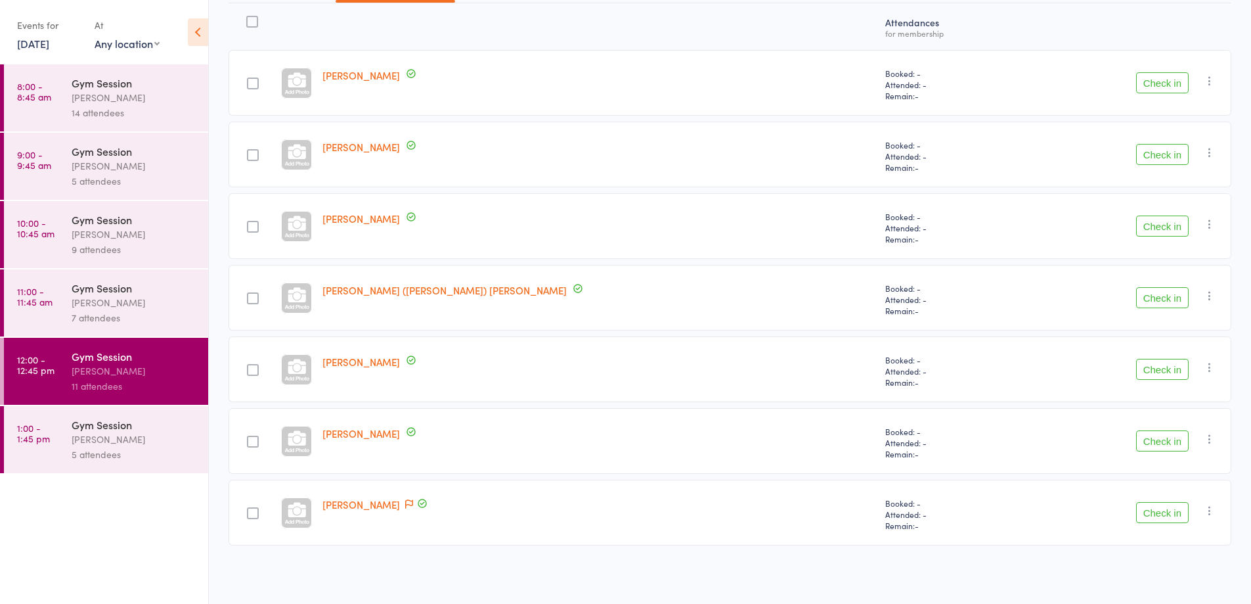
click at [1163, 520] on button "Check in" at bounding box center [1162, 512] width 53 height 21
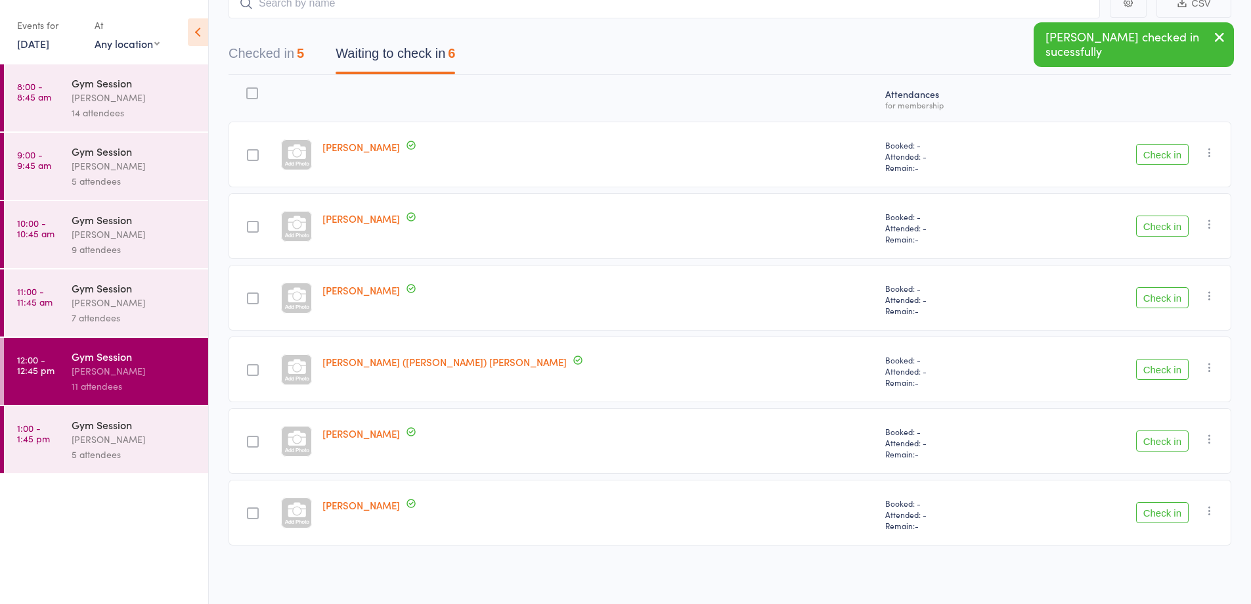
click at [1148, 227] on button "Check in" at bounding box center [1162, 225] width 53 height 21
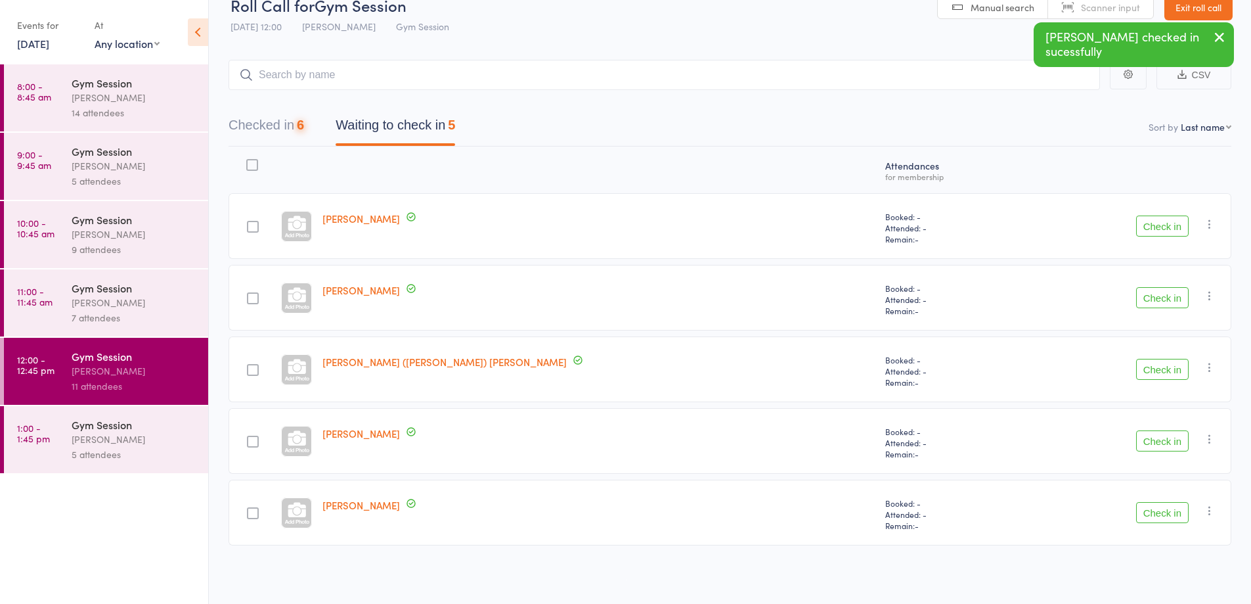
scroll to position [24, 0]
click at [1171, 441] on button "Check in" at bounding box center [1162, 440] width 53 height 21
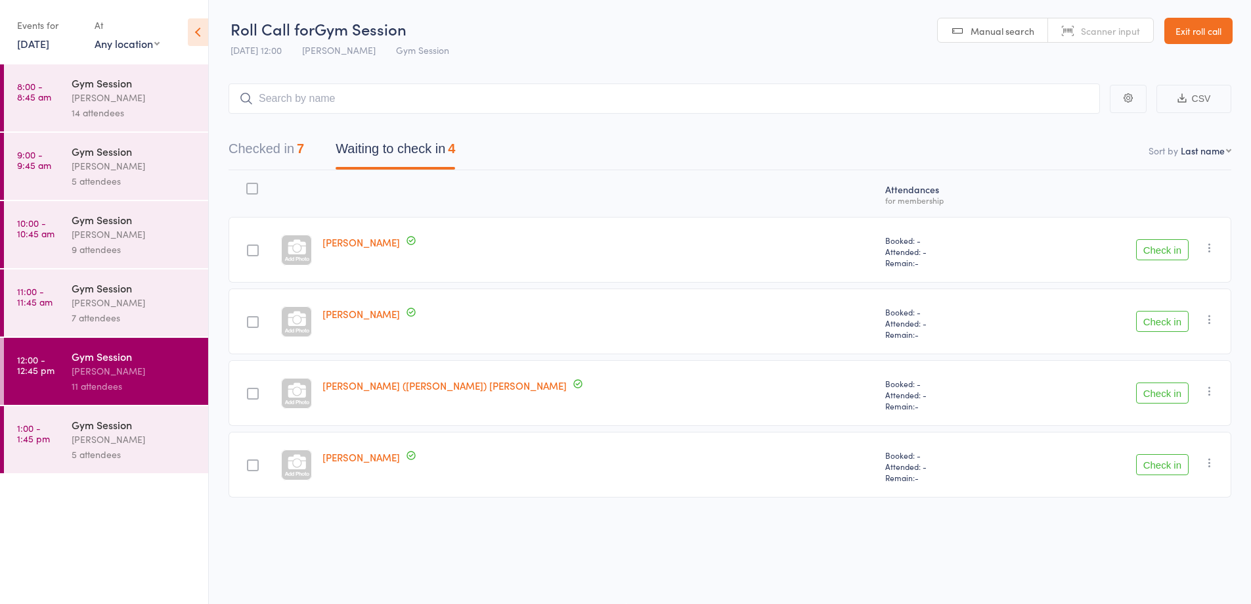
click at [1163, 331] on button "Check in" at bounding box center [1162, 321] width 53 height 21
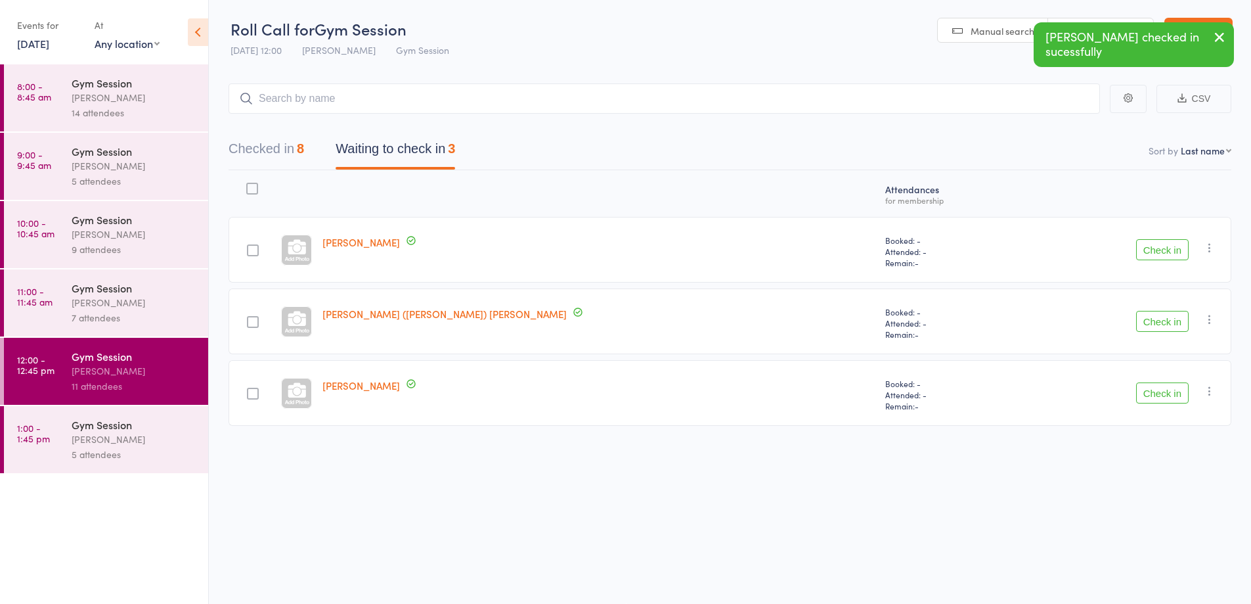
click at [1167, 331] on button "Check in" at bounding box center [1162, 321] width 53 height 21
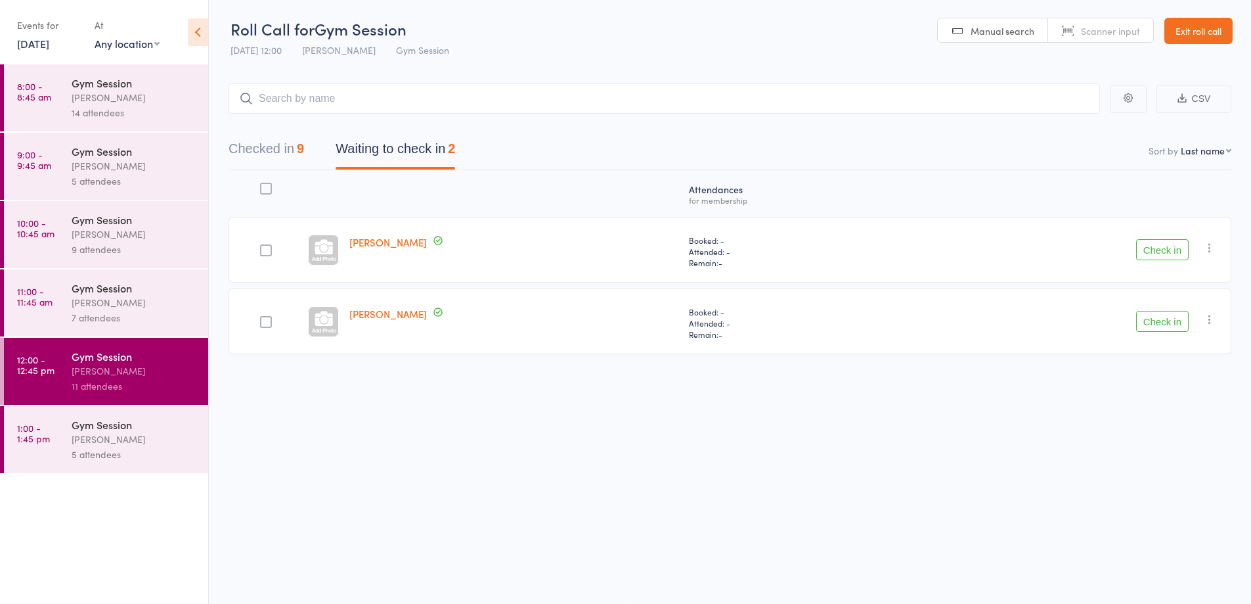
click at [1178, 326] on button "Check in" at bounding box center [1162, 321] width 53 height 21
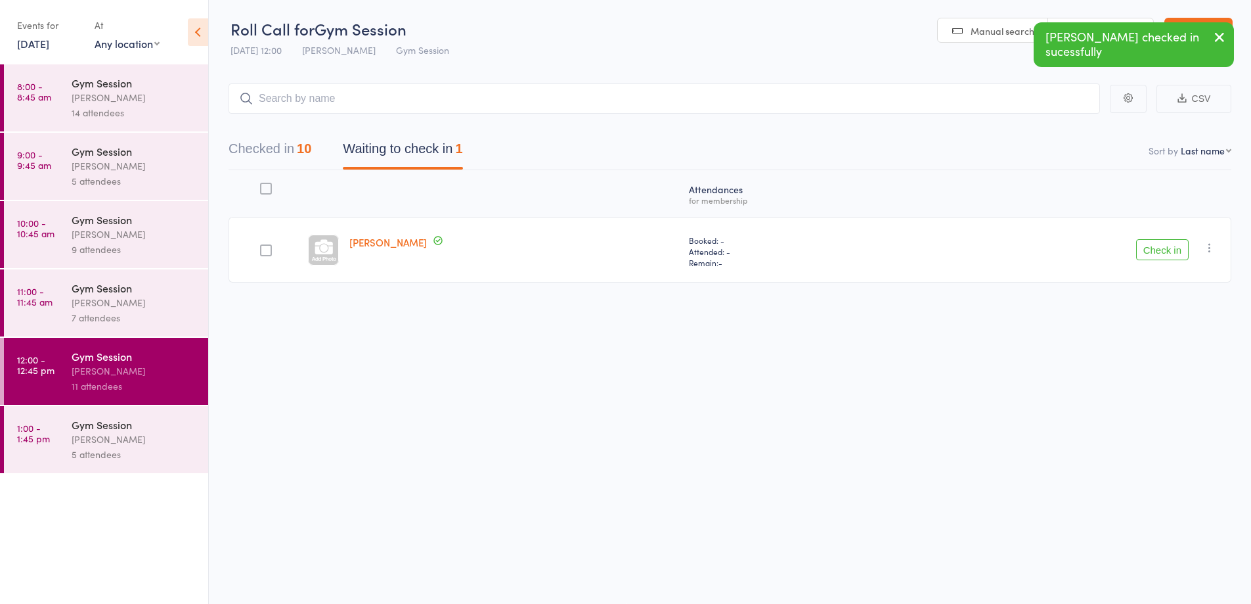
click at [1165, 254] on button "Check in" at bounding box center [1162, 249] width 53 height 21
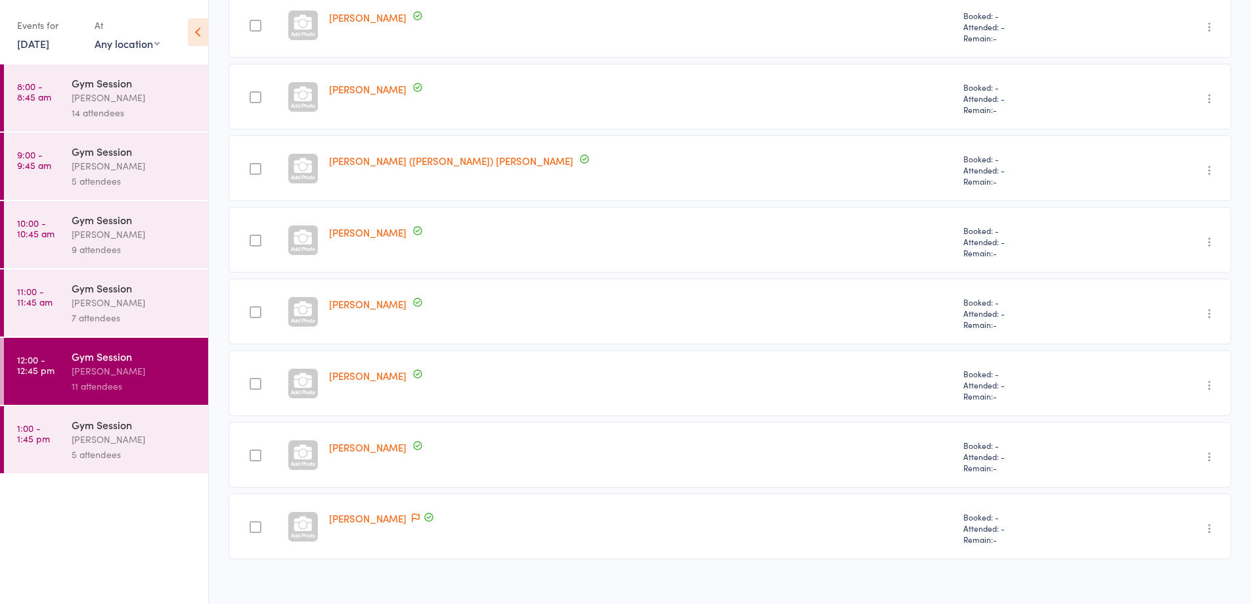
scroll to position [454, 0]
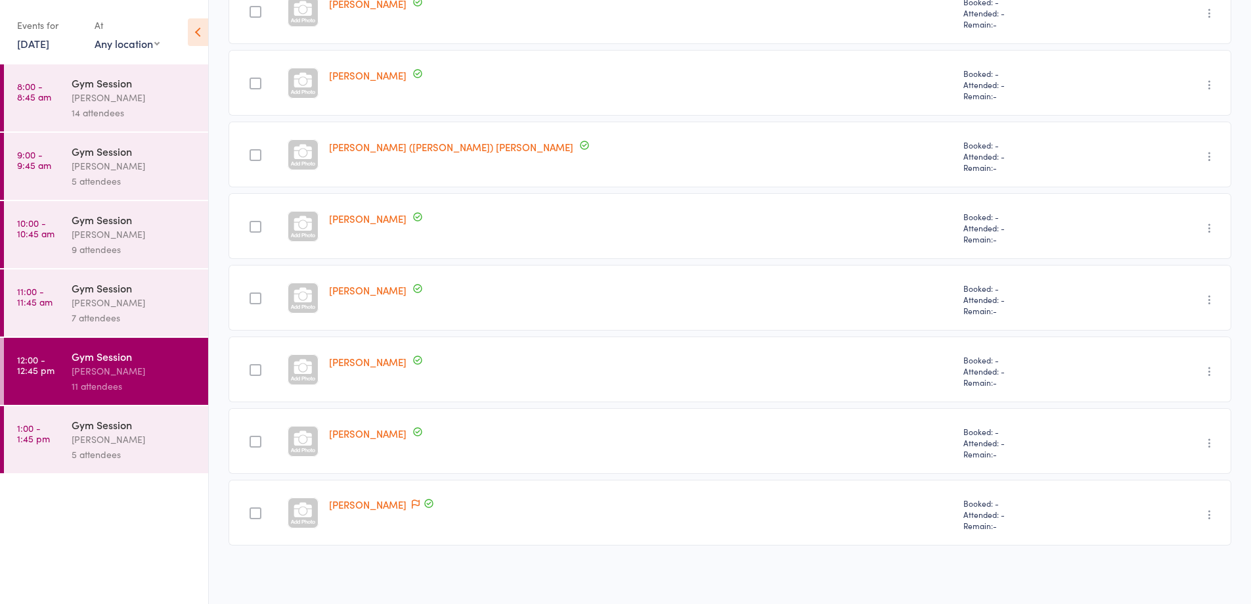
click at [141, 441] on div "[PERSON_NAME]" at bounding box center [134, 439] width 125 height 15
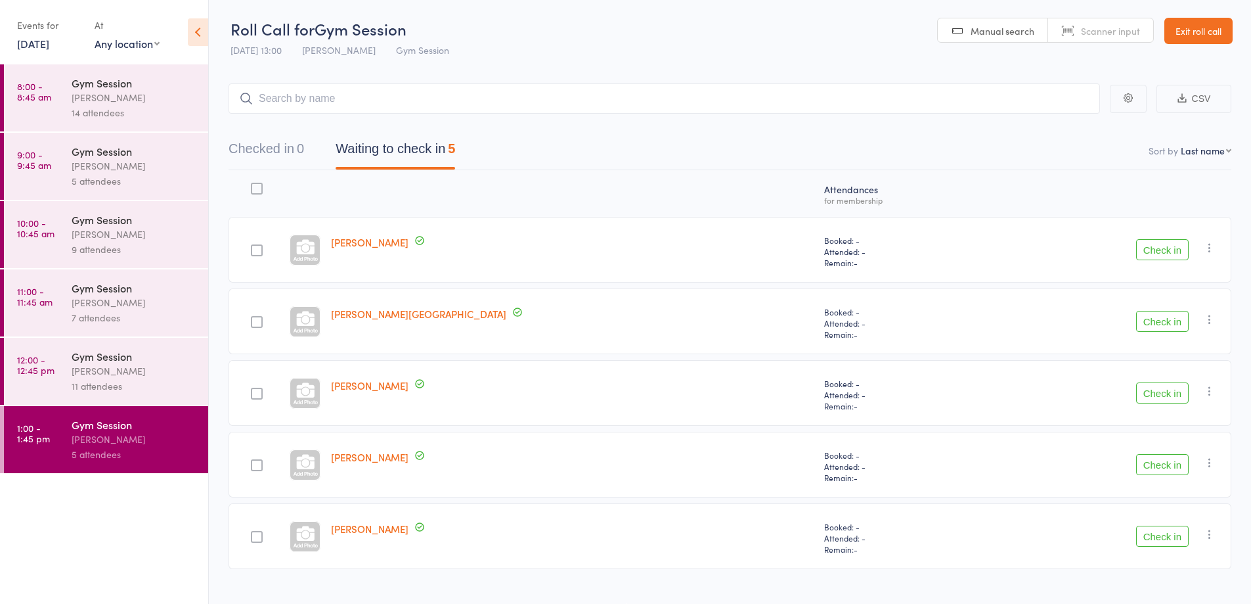
scroll to position [24, 0]
